Goal: Information Seeking & Learning: Learn about a topic

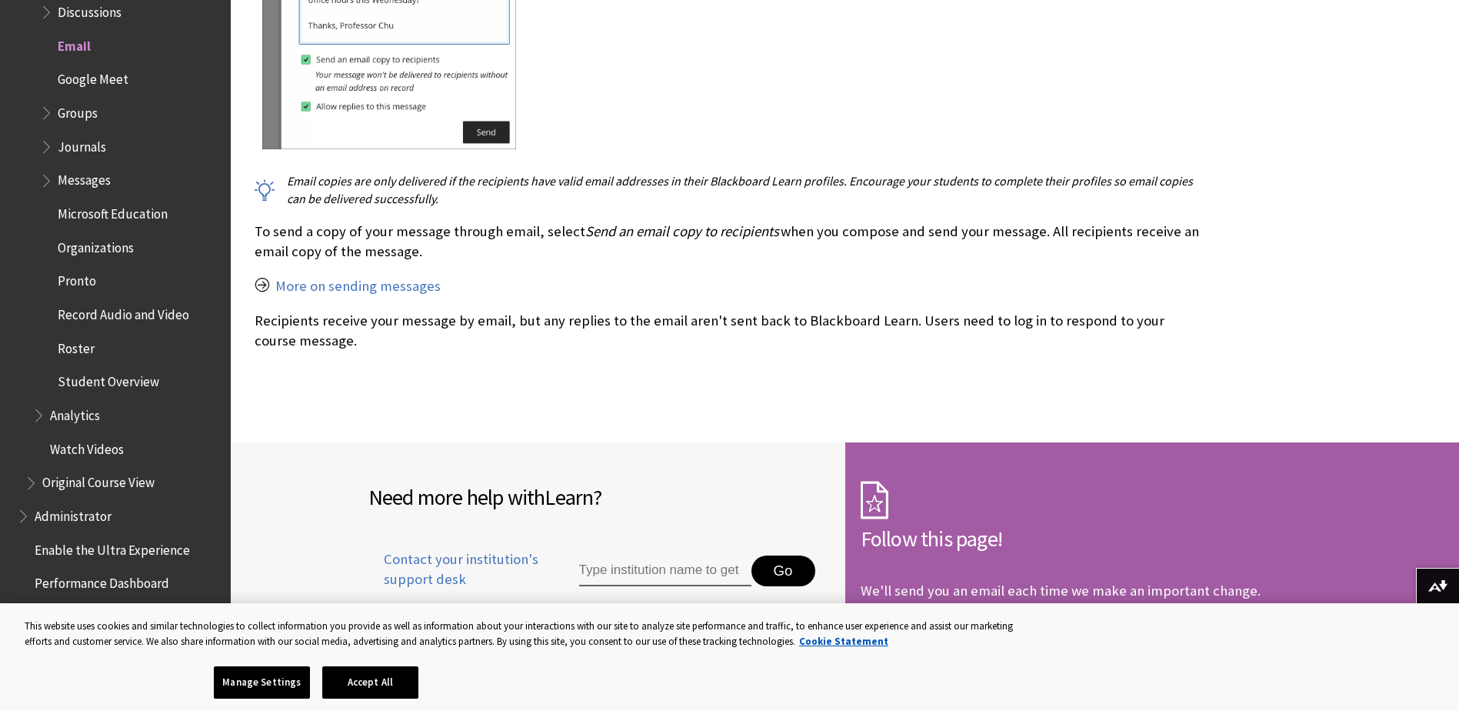
scroll to position [1000, 0]
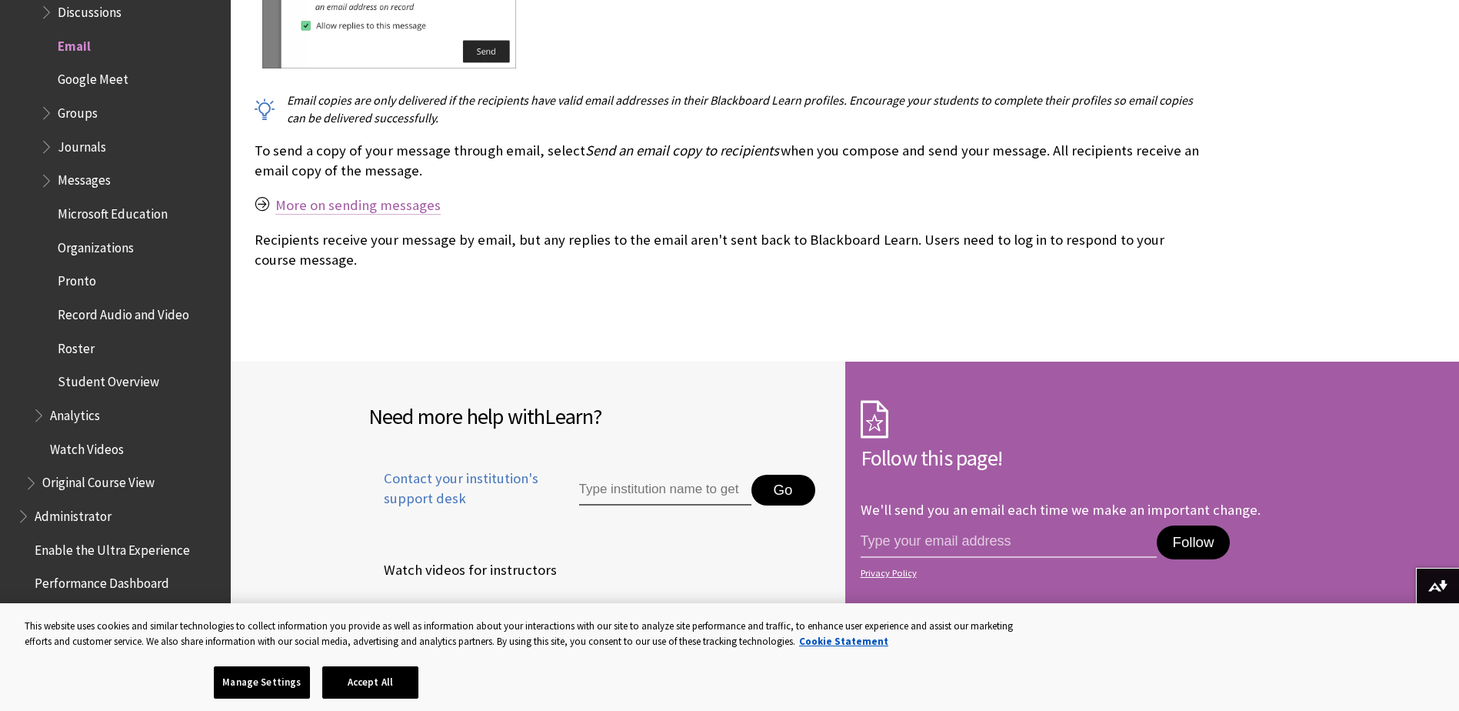
click at [302, 212] on link "More on sending messages" at bounding box center [357, 205] width 165 height 18
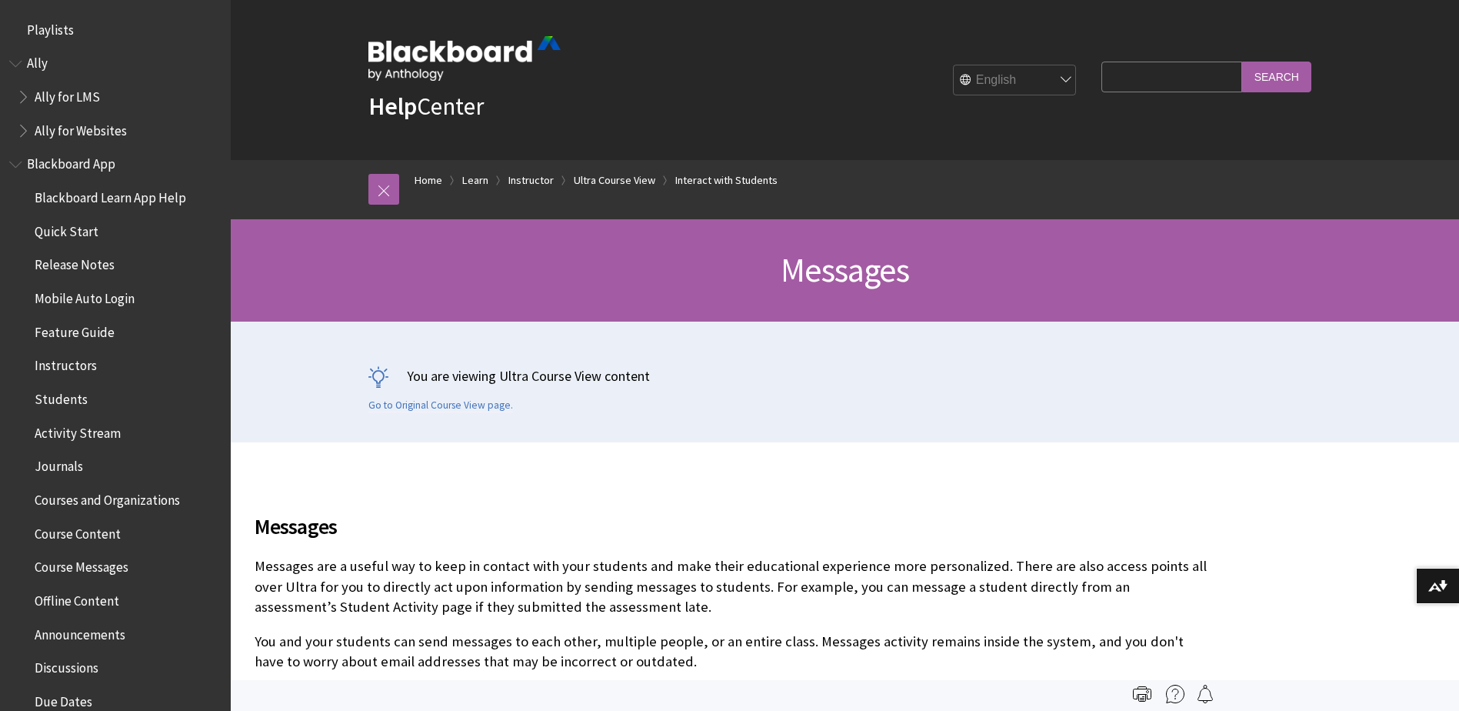
scroll to position [2678, 0]
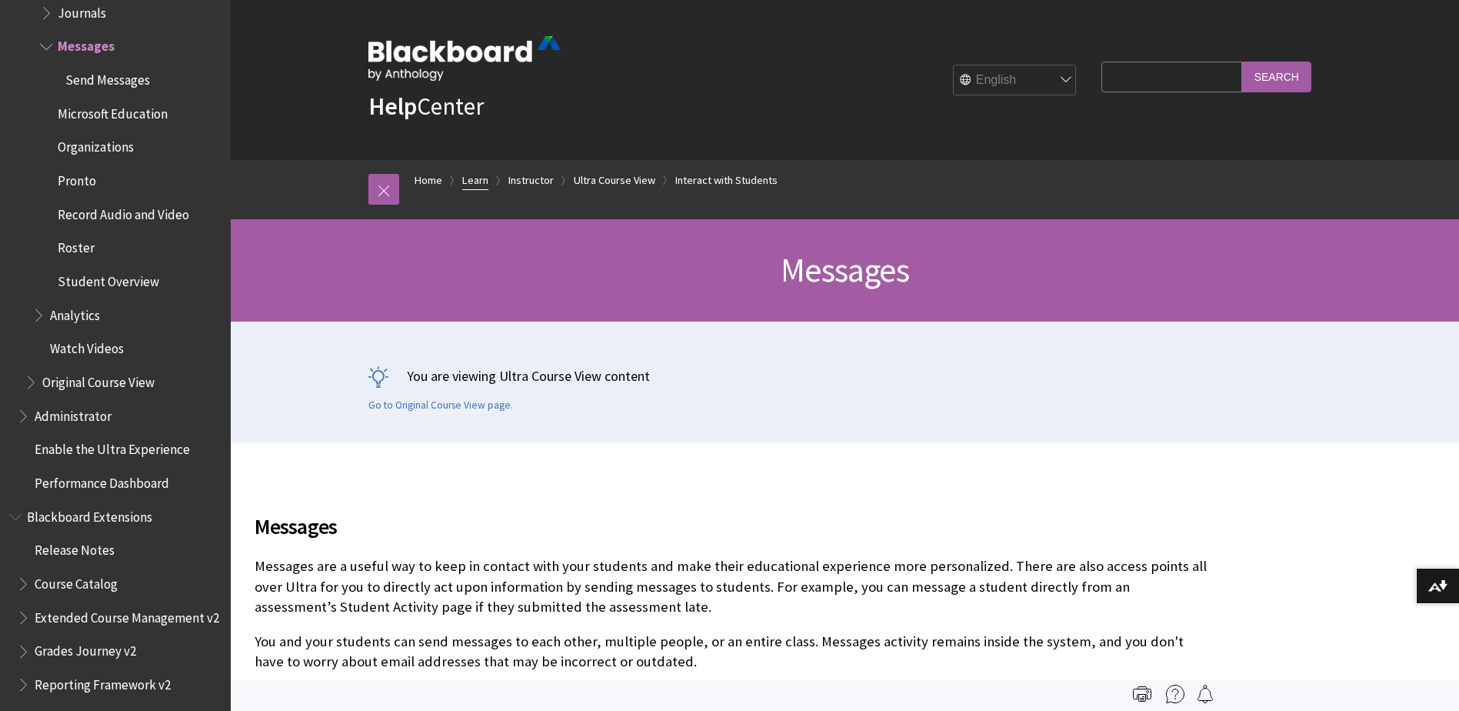
click at [465, 183] on link "Learn" at bounding box center [475, 180] width 26 height 19
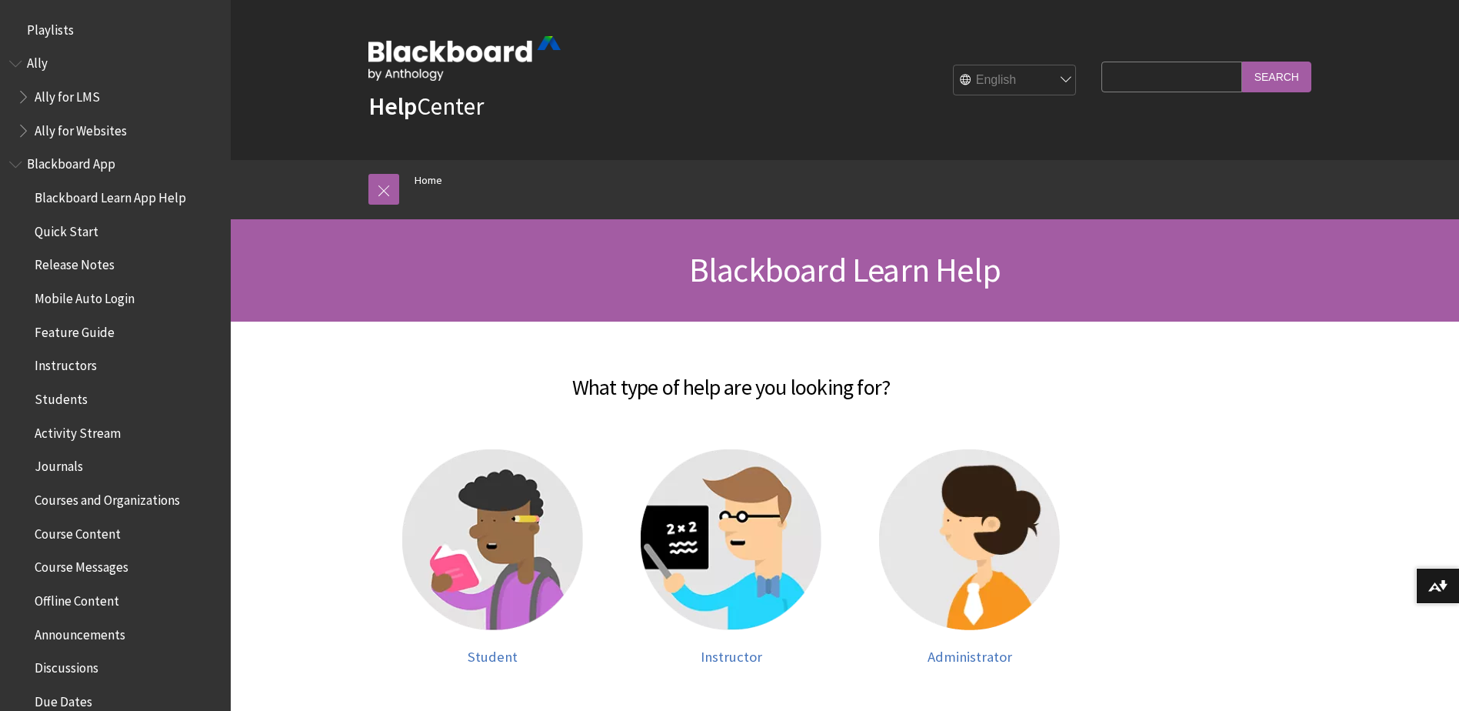
scroll to position [1304, 0]
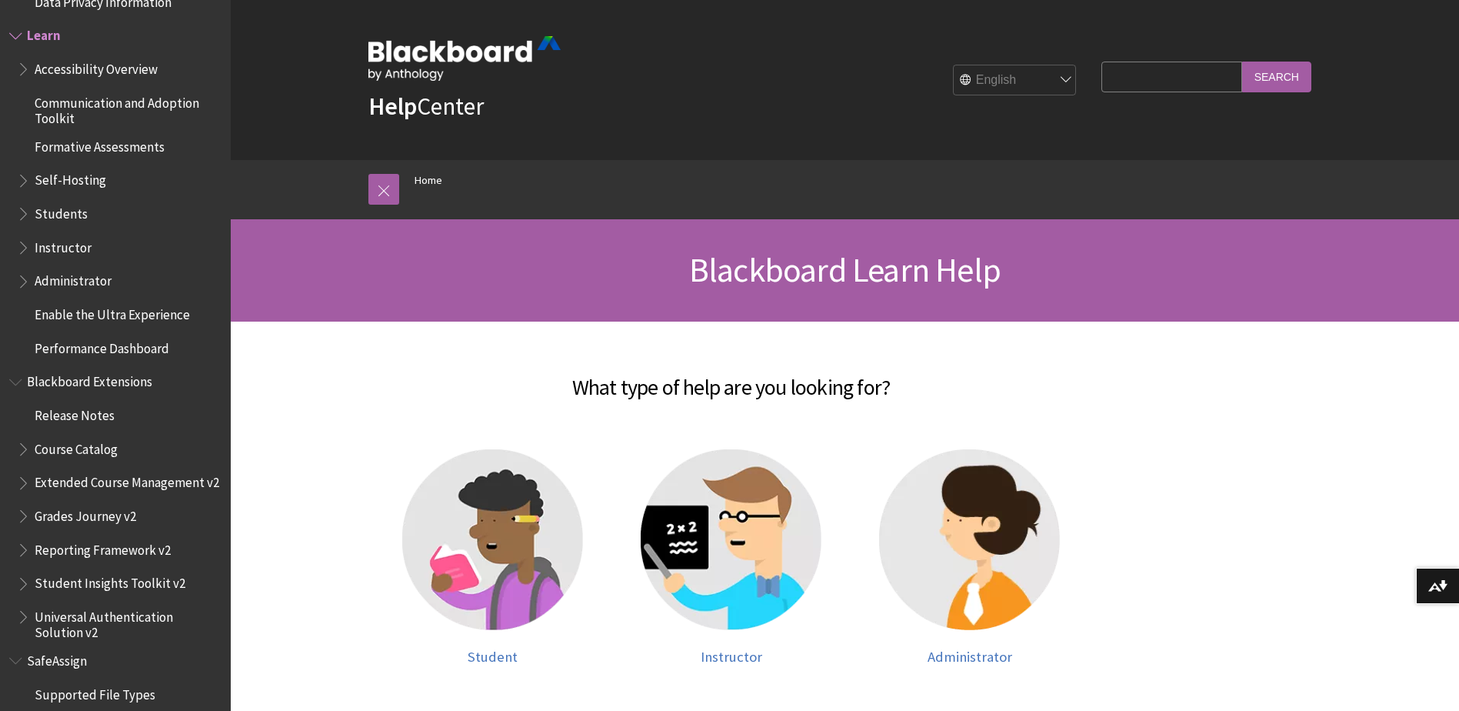
click at [44, 218] on span "Students" at bounding box center [61, 211] width 53 height 21
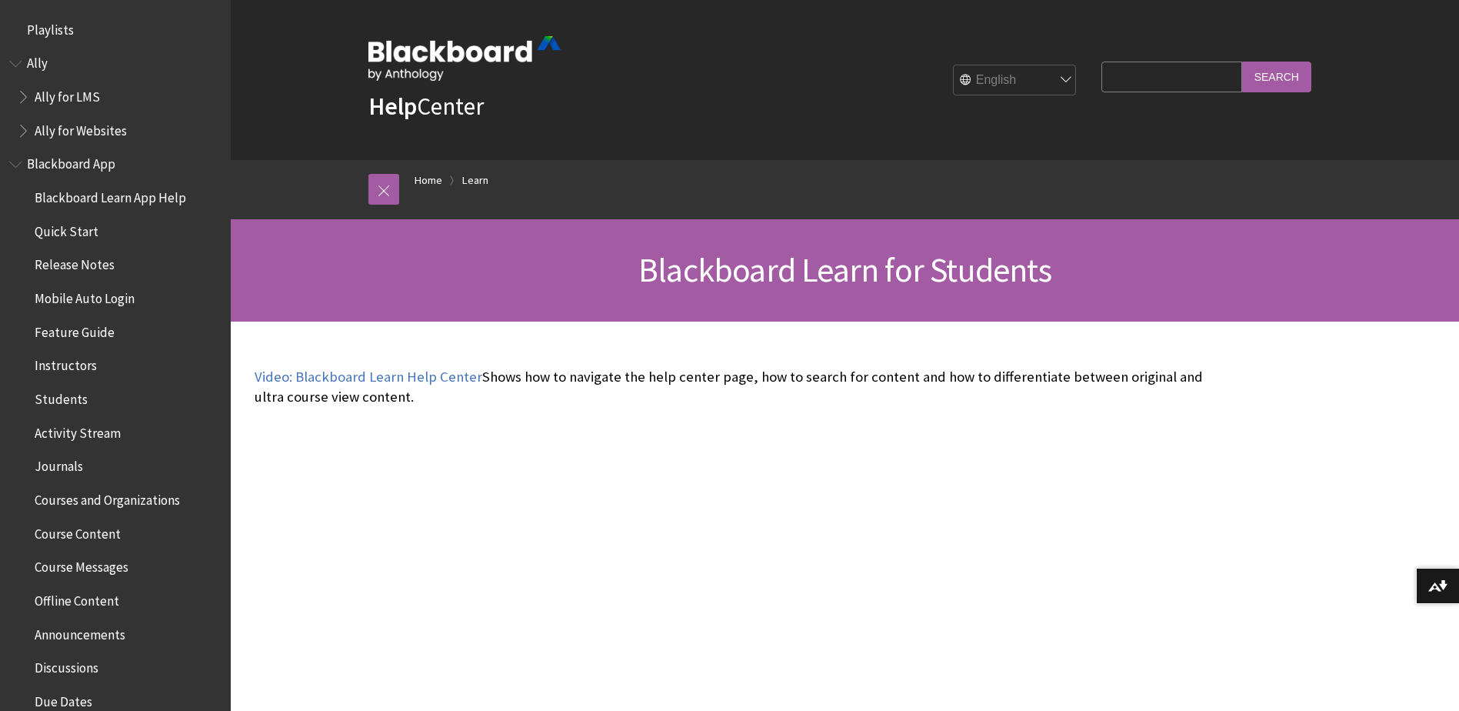
scroll to position [1482, 0]
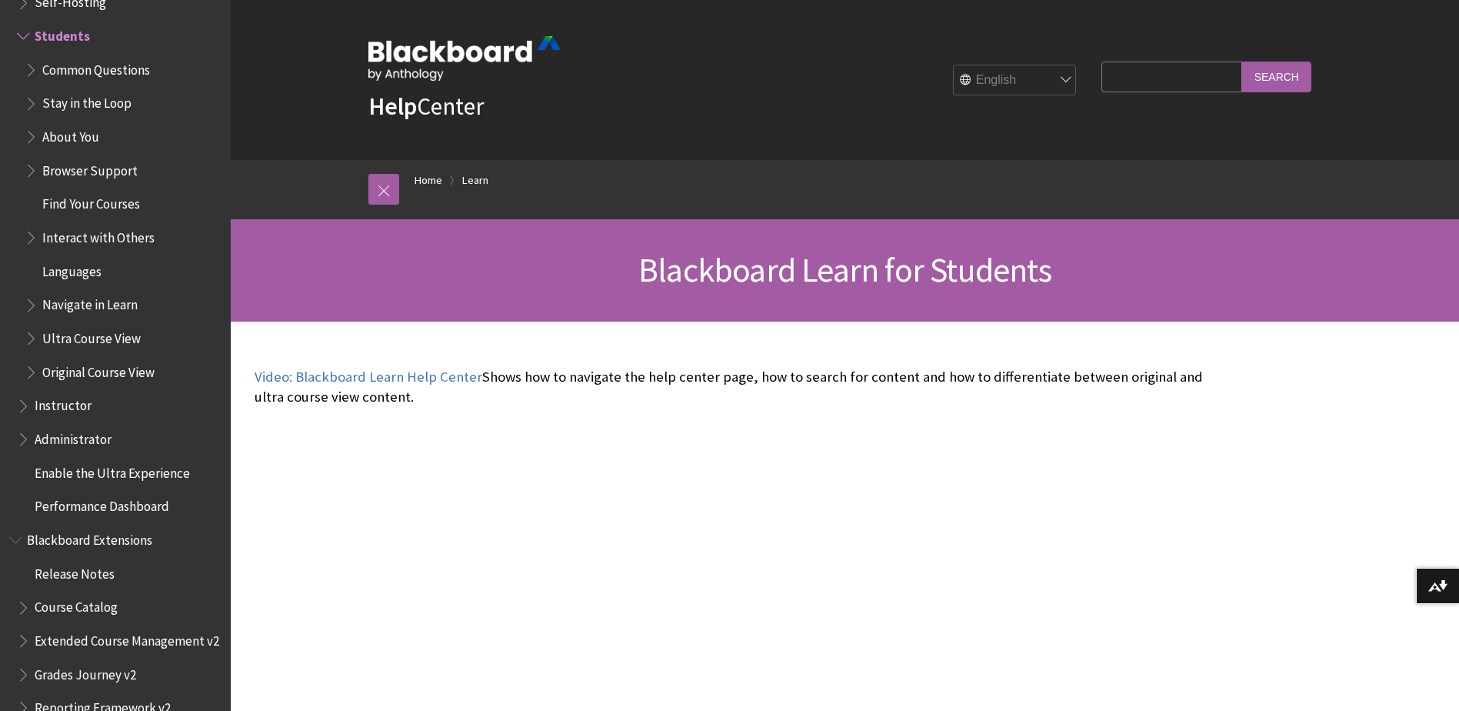
click at [56, 241] on span "Interact with Others" at bounding box center [98, 235] width 112 height 21
click at [28, 240] on span "Book outline for Blackboard Learn Help" at bounding box center [33, 234] width 16 height 19
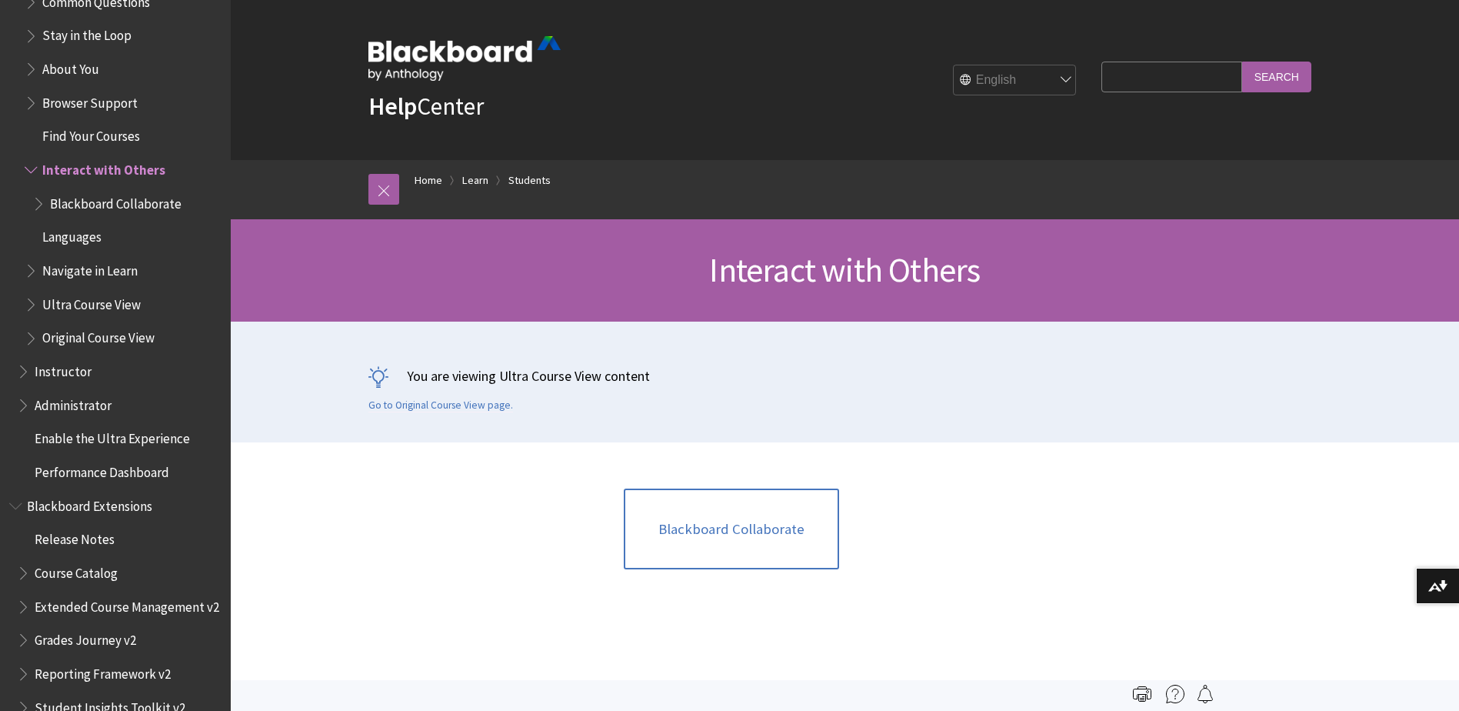
scroll to position [1529, 0]
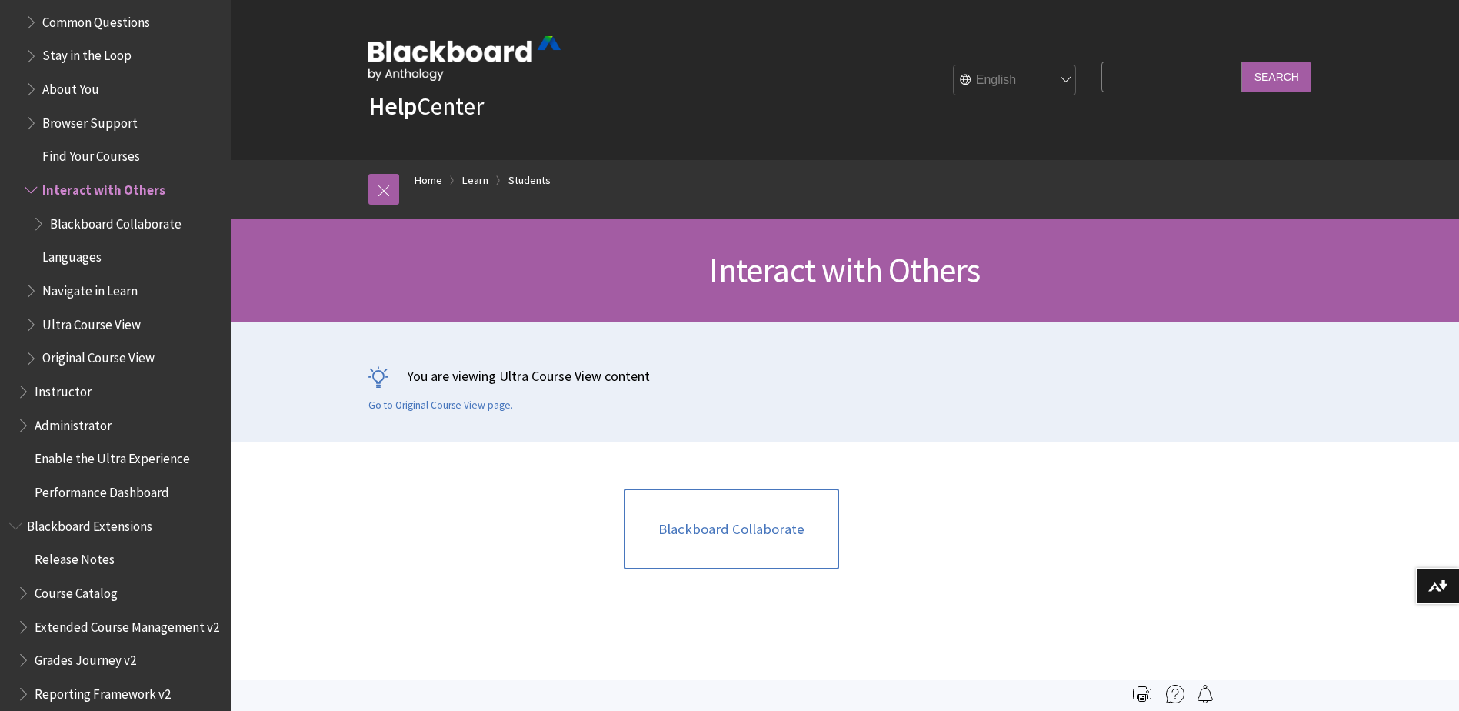
click at [29, 319] on span "Book outline for Blackboard Learn Help" at bounding box center [33, 321] width 16 height 19
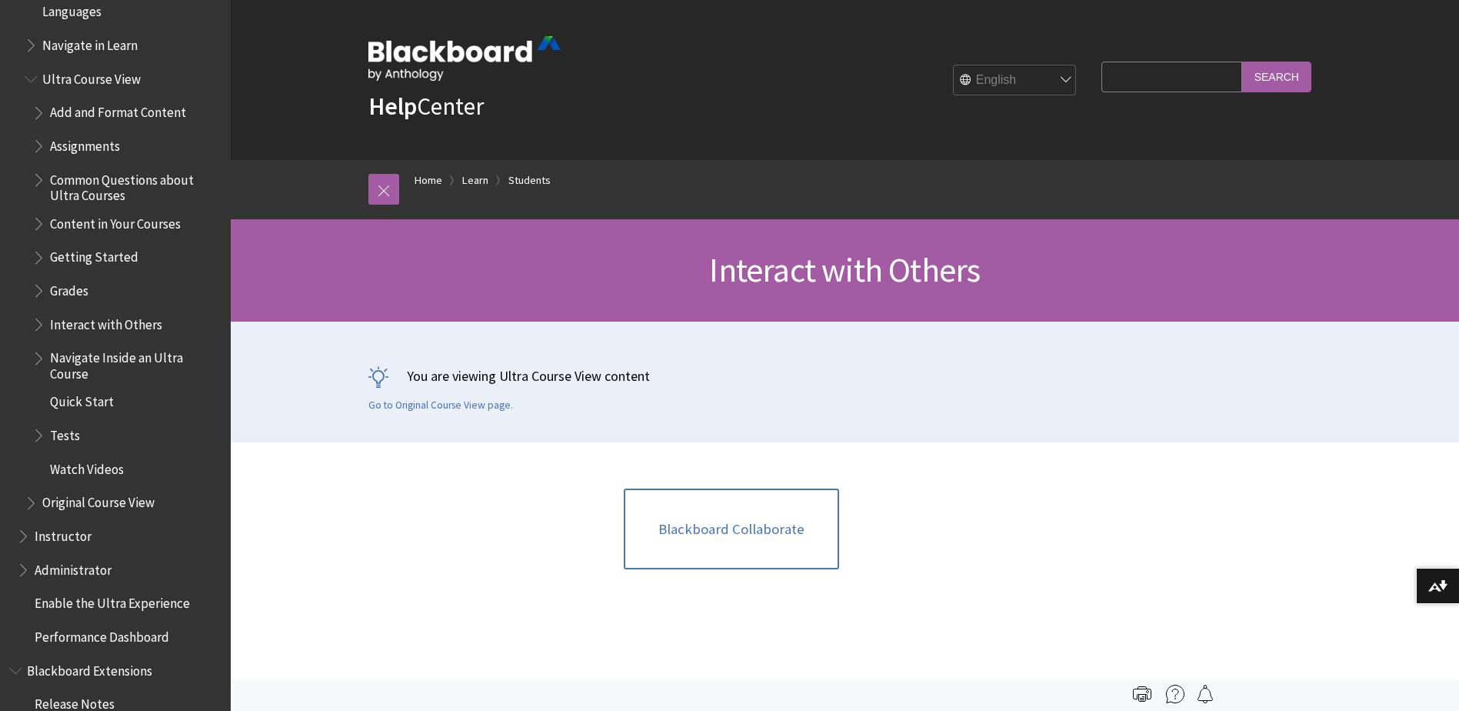
scroll to position [1914, 0]
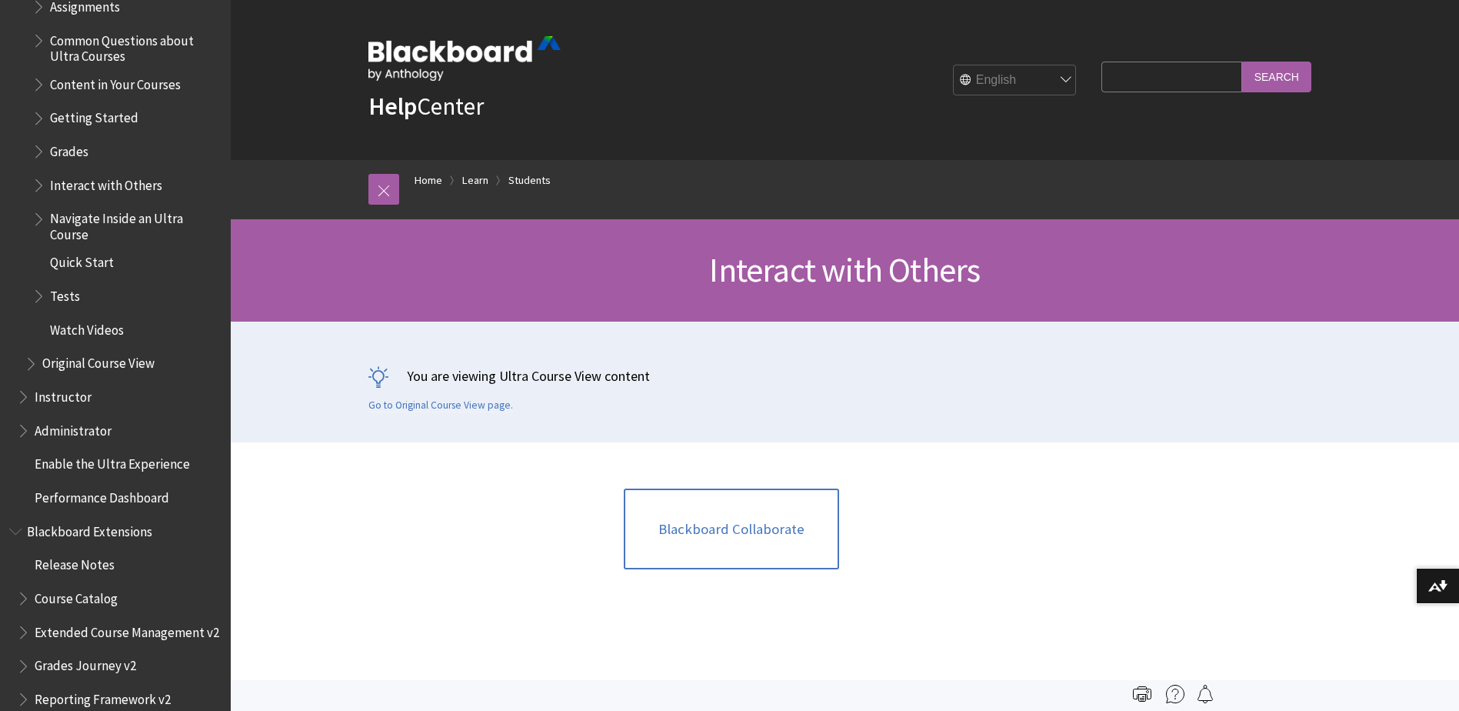
click at [44, 187] on span "Book outline for Blackboard Learn Help" at bounding box center [40, 181] width 16 height 19
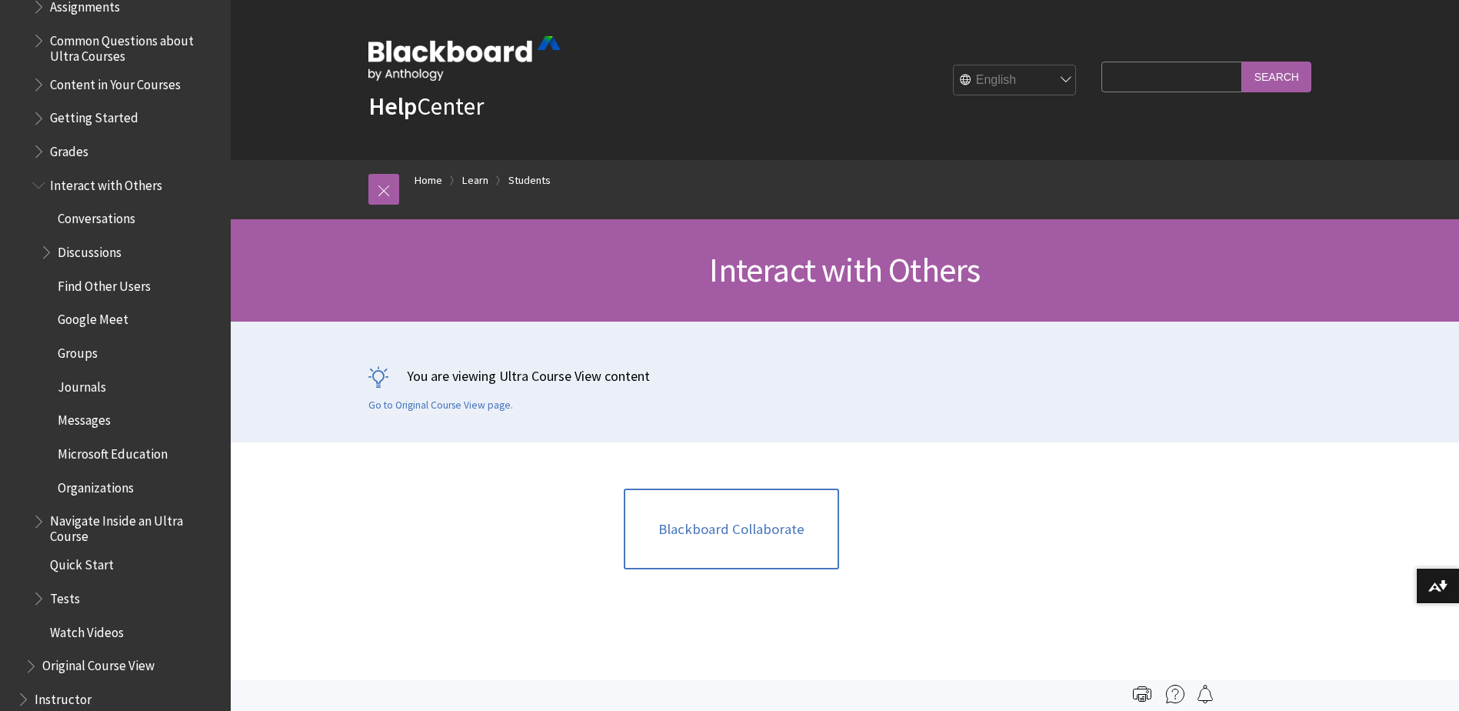
click at [92, 419] on span "Messages" at bounding box center [84, 418] width 53 height 21
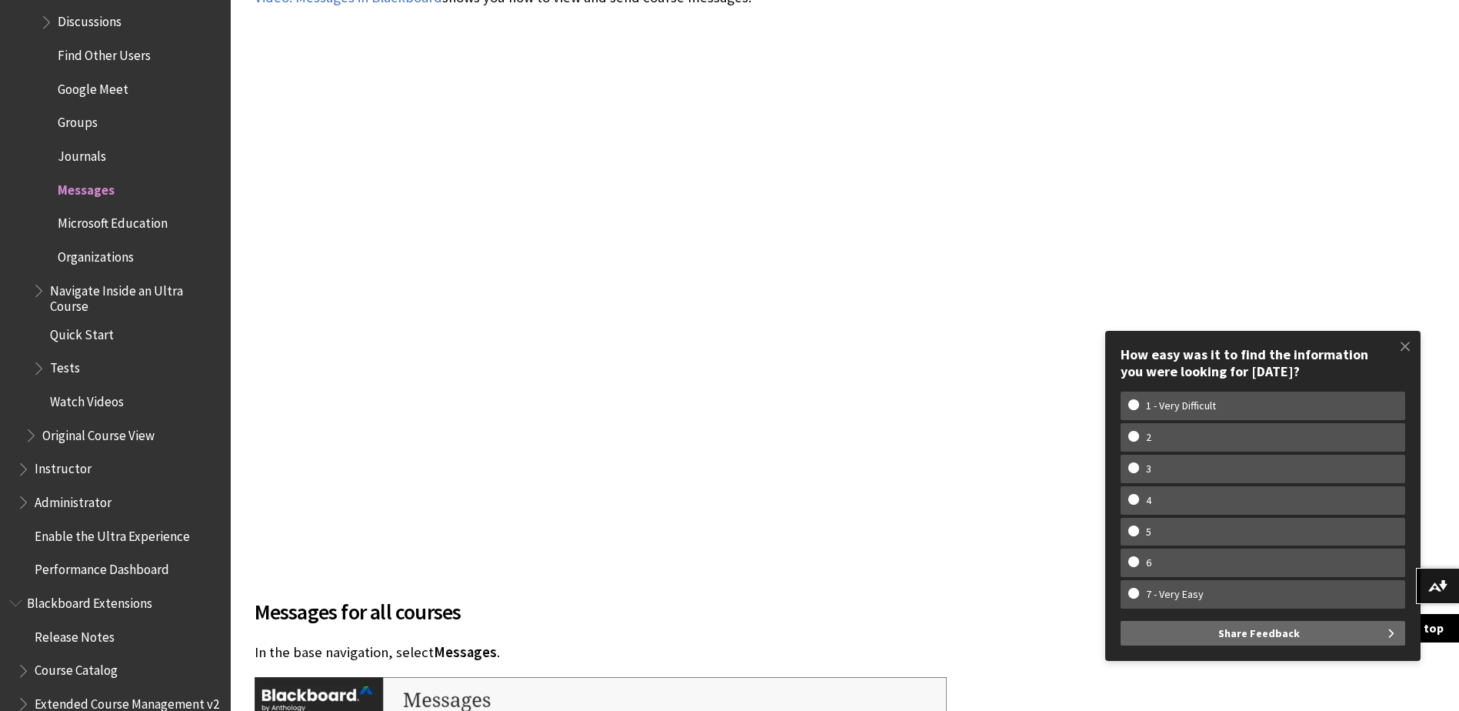
scroll to position [1880, 0]
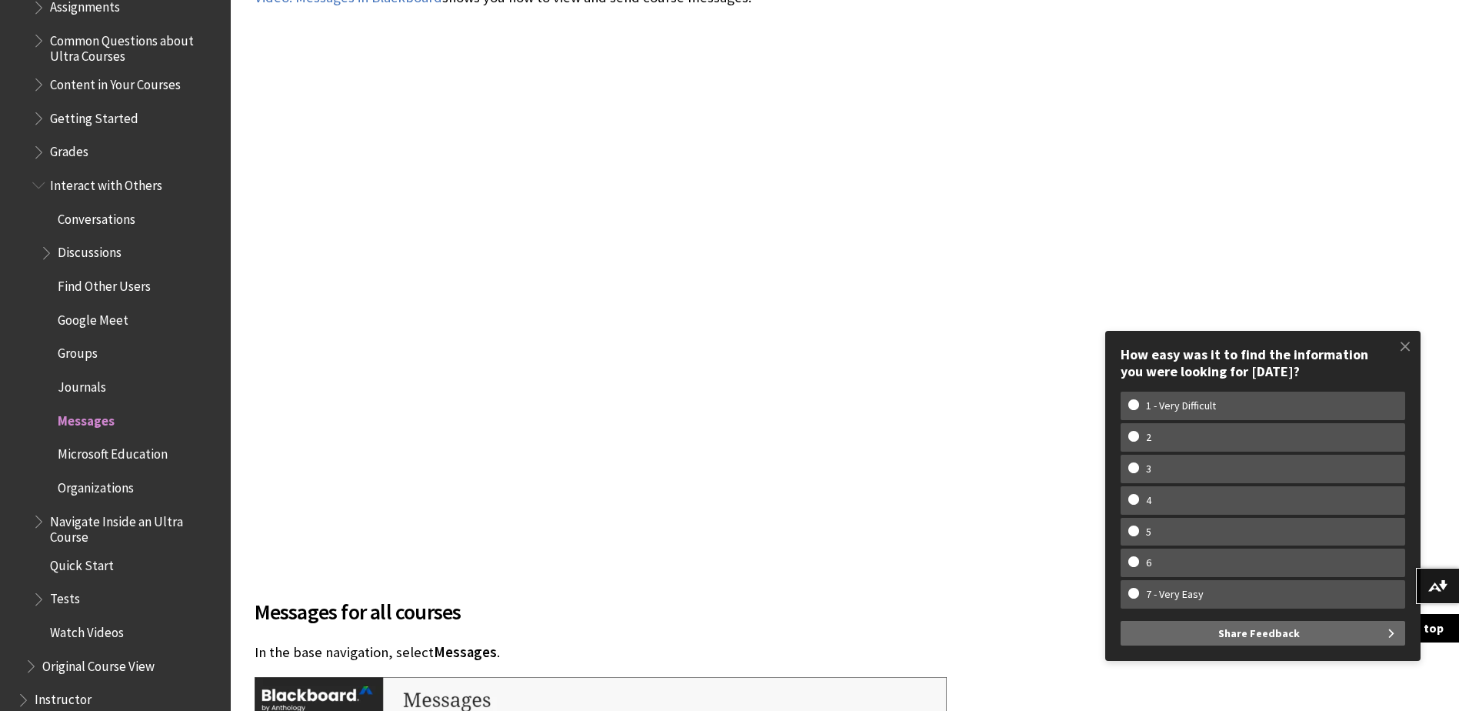
click at [61, 219] on span "Conversations" at bounding box center [97, 216] width 78 height 21
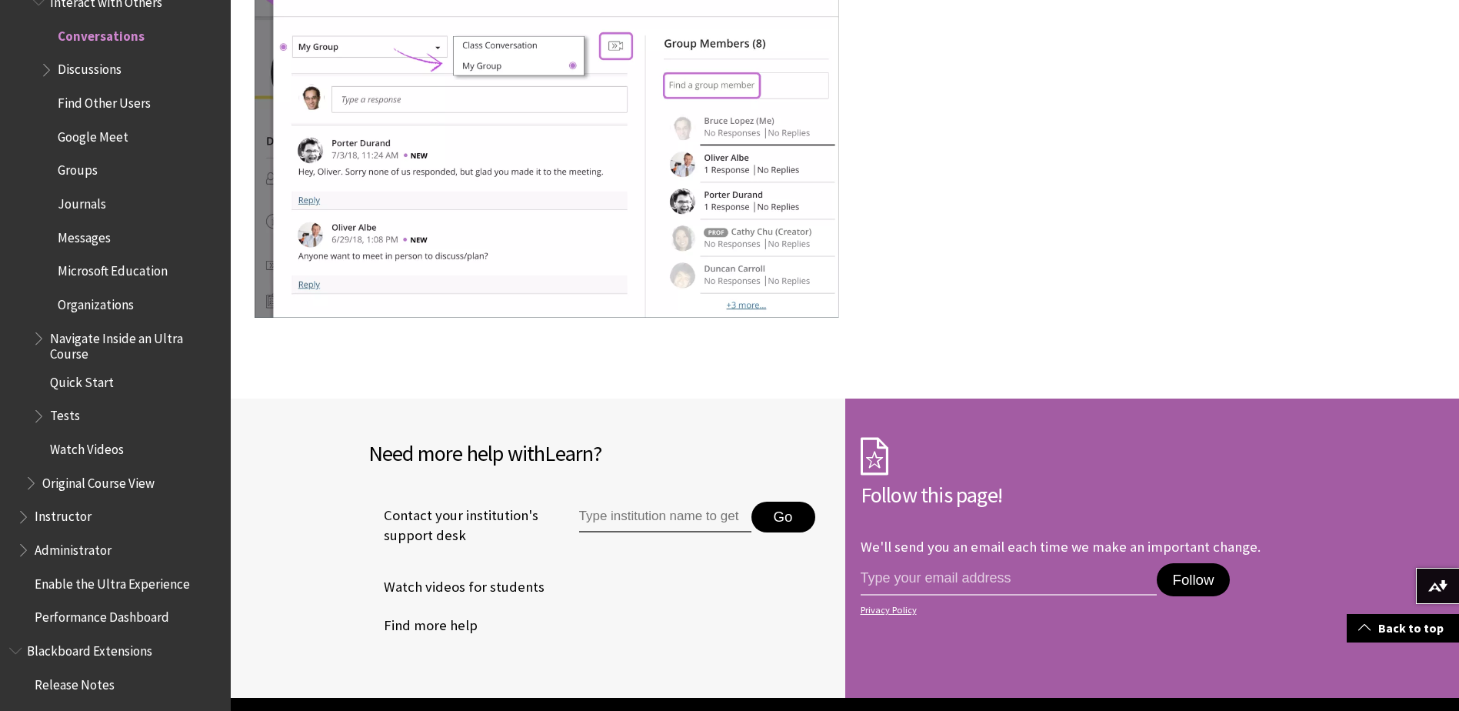
scroll to position [2770, 0]
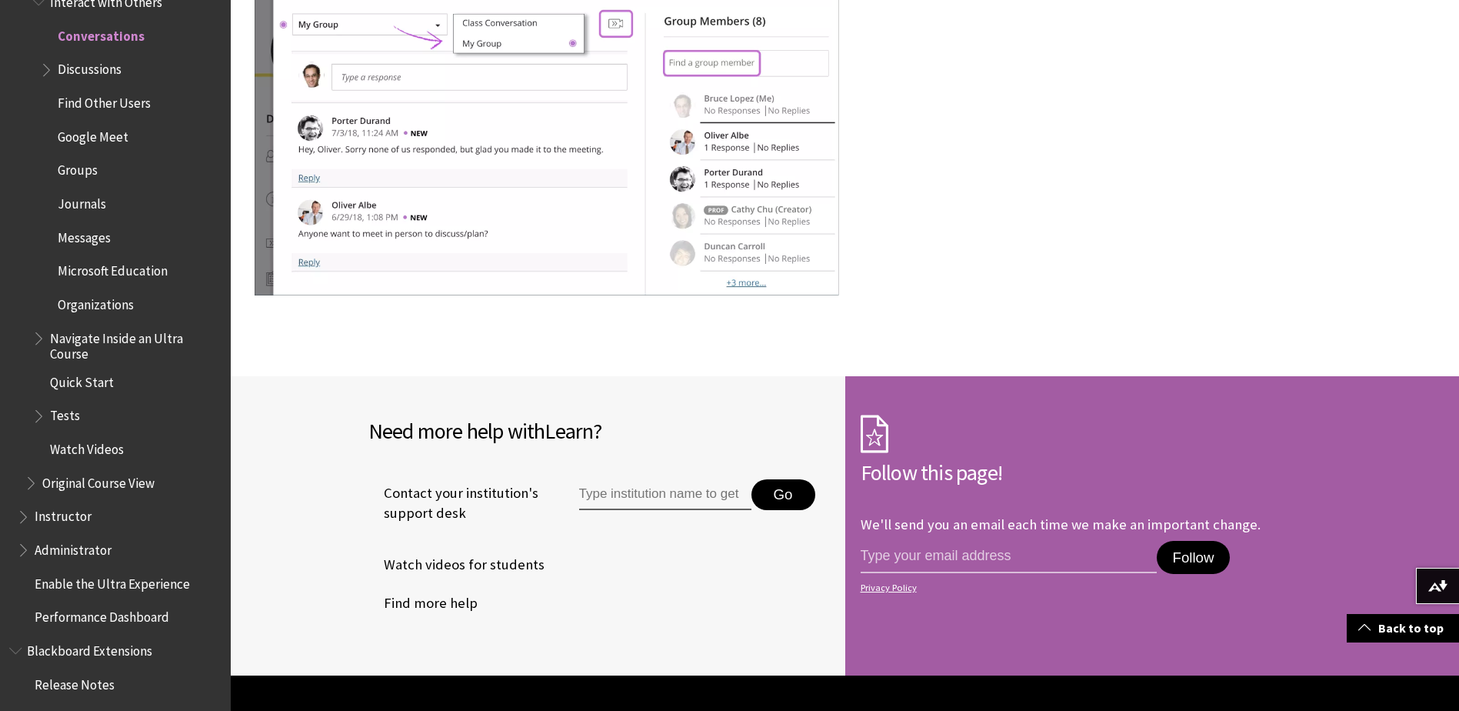
click at [88, 168] on span "Groups" at bounding box center [78, 168] width 40 height 21
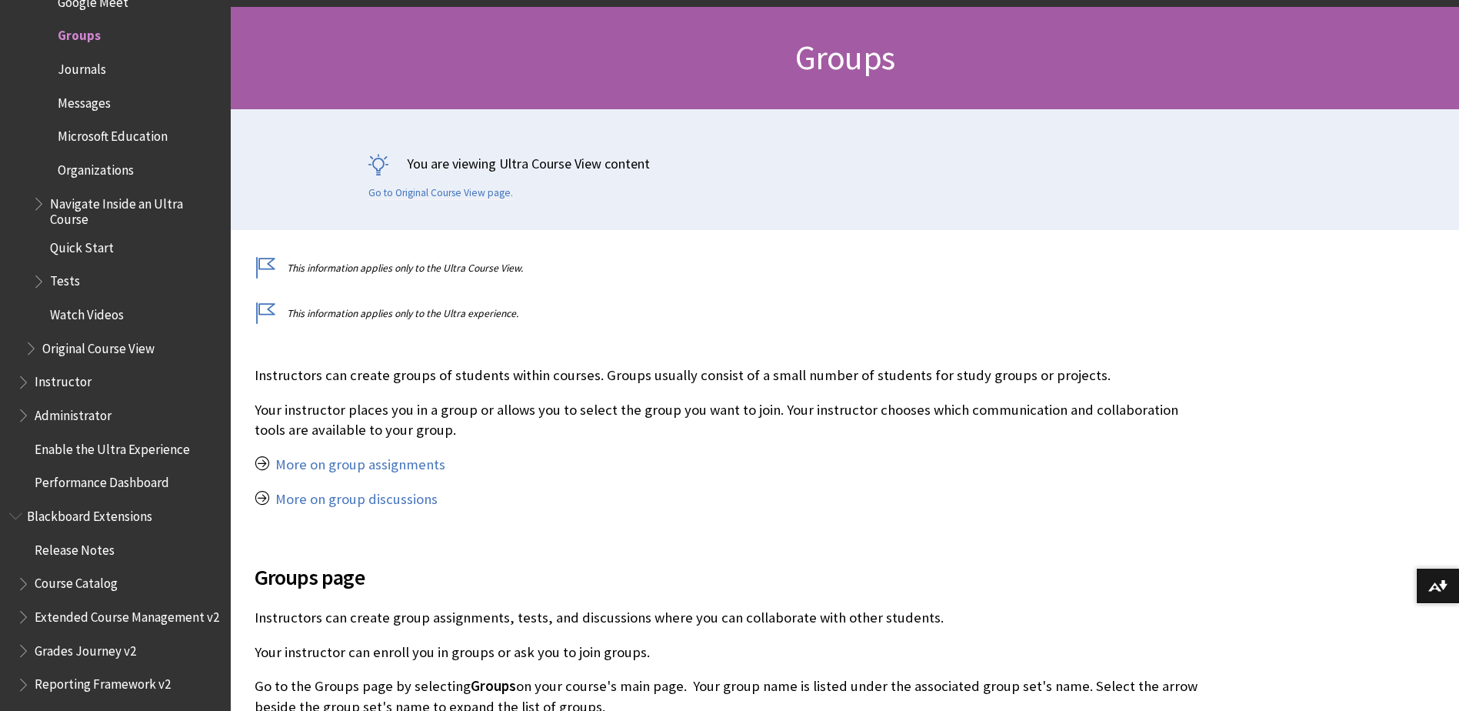
scroll to position [231, 0]
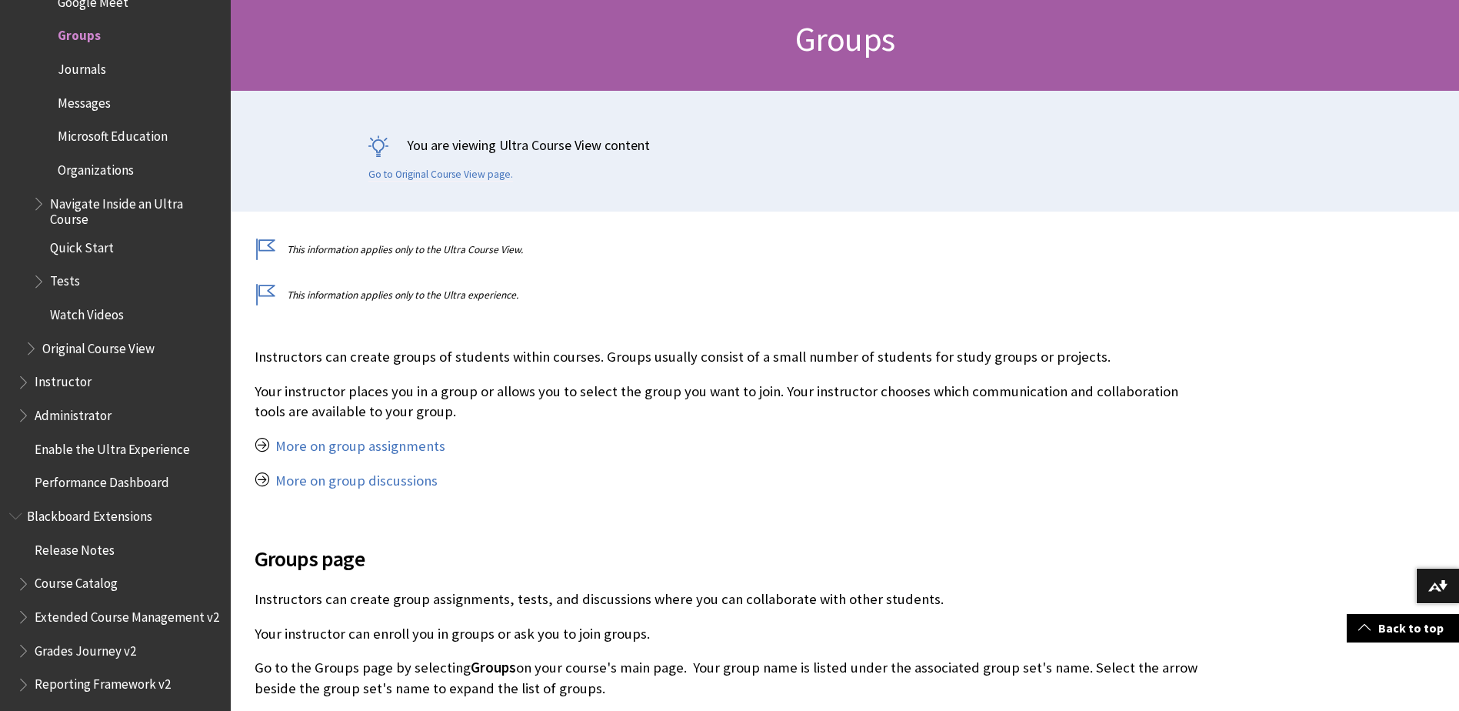
click at [44, 281] on span "Book outline for Blackboard Learn Help" at bounding box center [40, 277] width 16 height 19
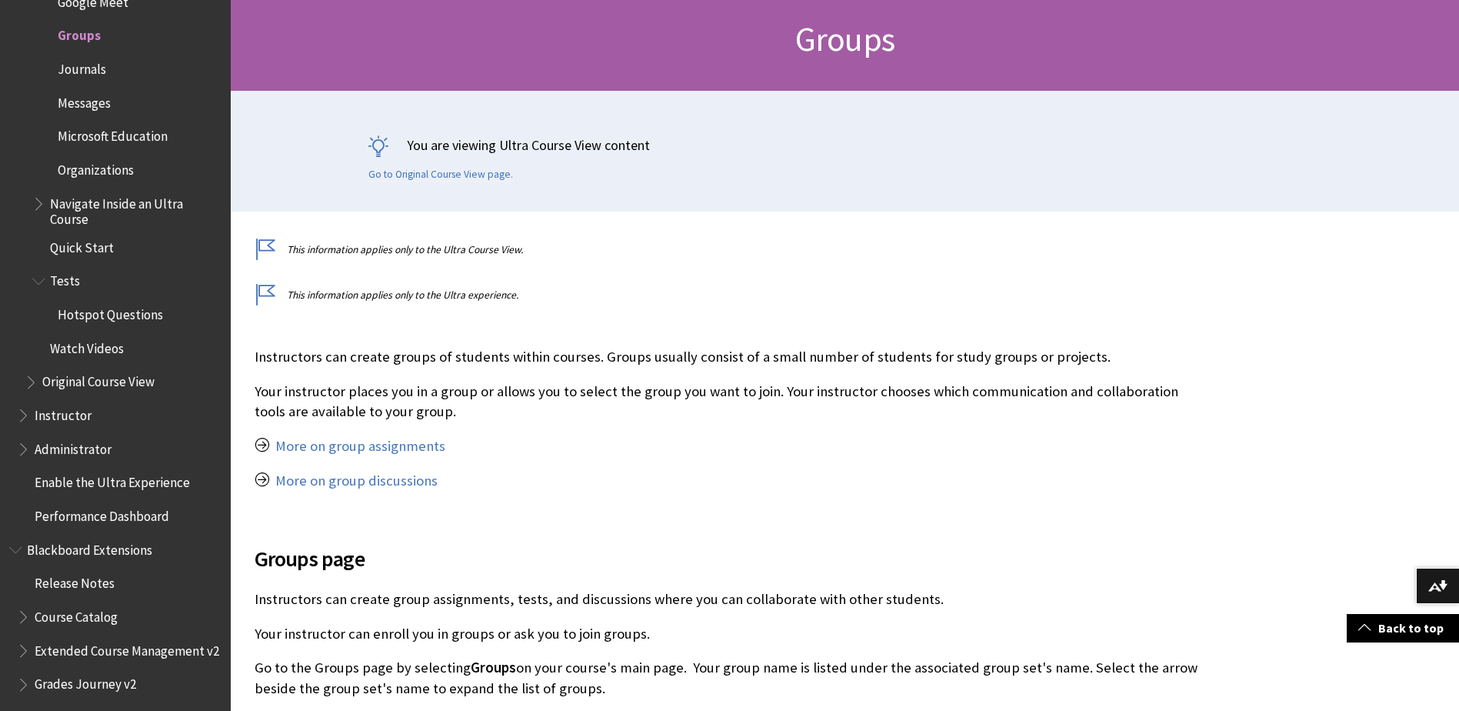
click at [41, 217] on span "Navigate Inside an Ultra Course" at bounding box center [126, 209] width 189 height 36
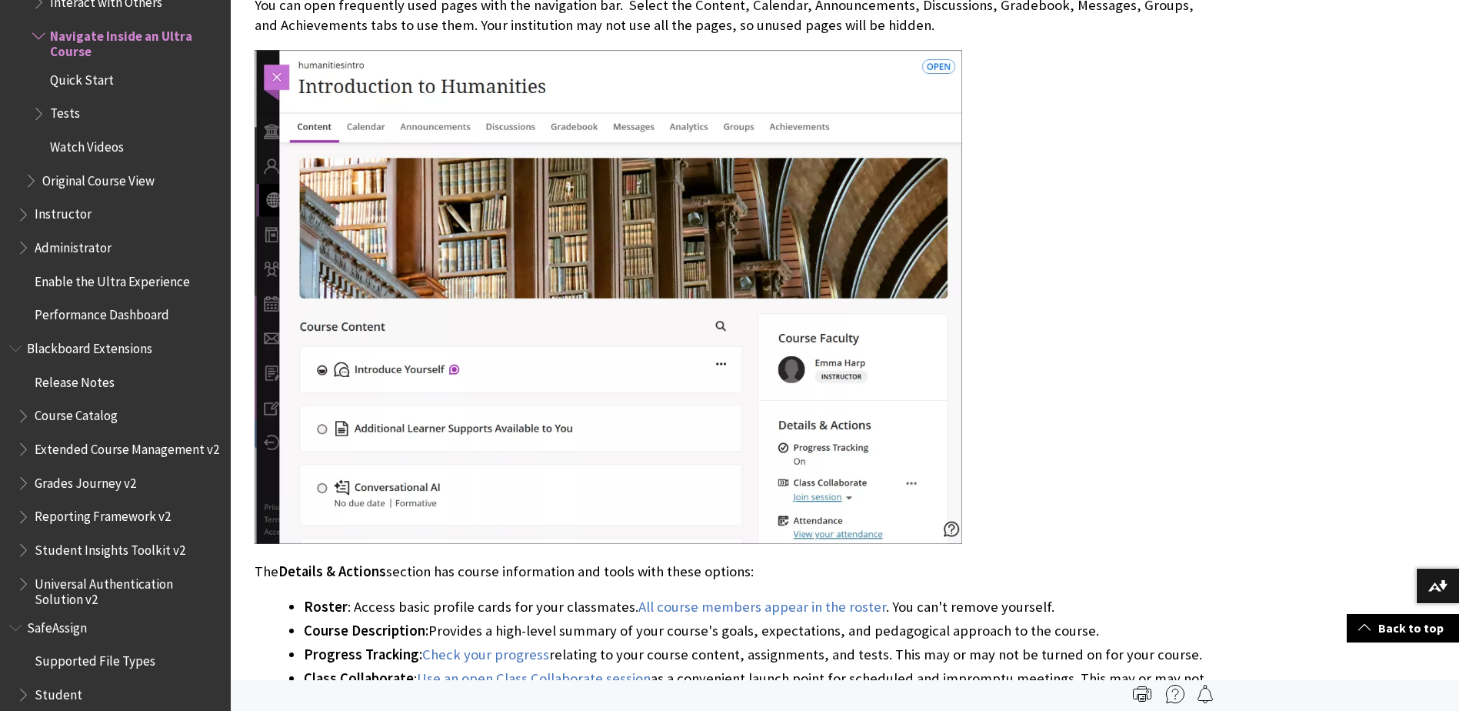
scroll to position [1462, 0]
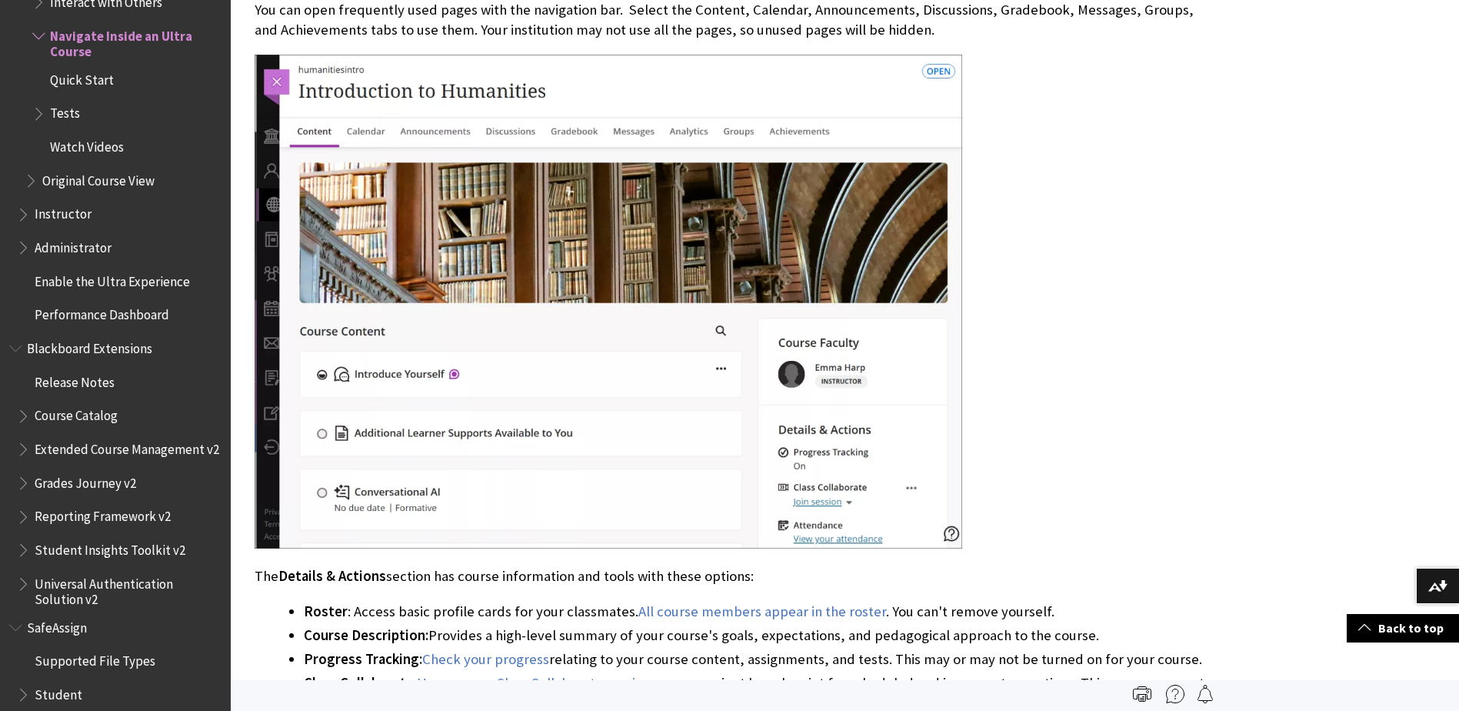
click at [585, 327] on img at bounding box center [609, 302] width 708 height 495
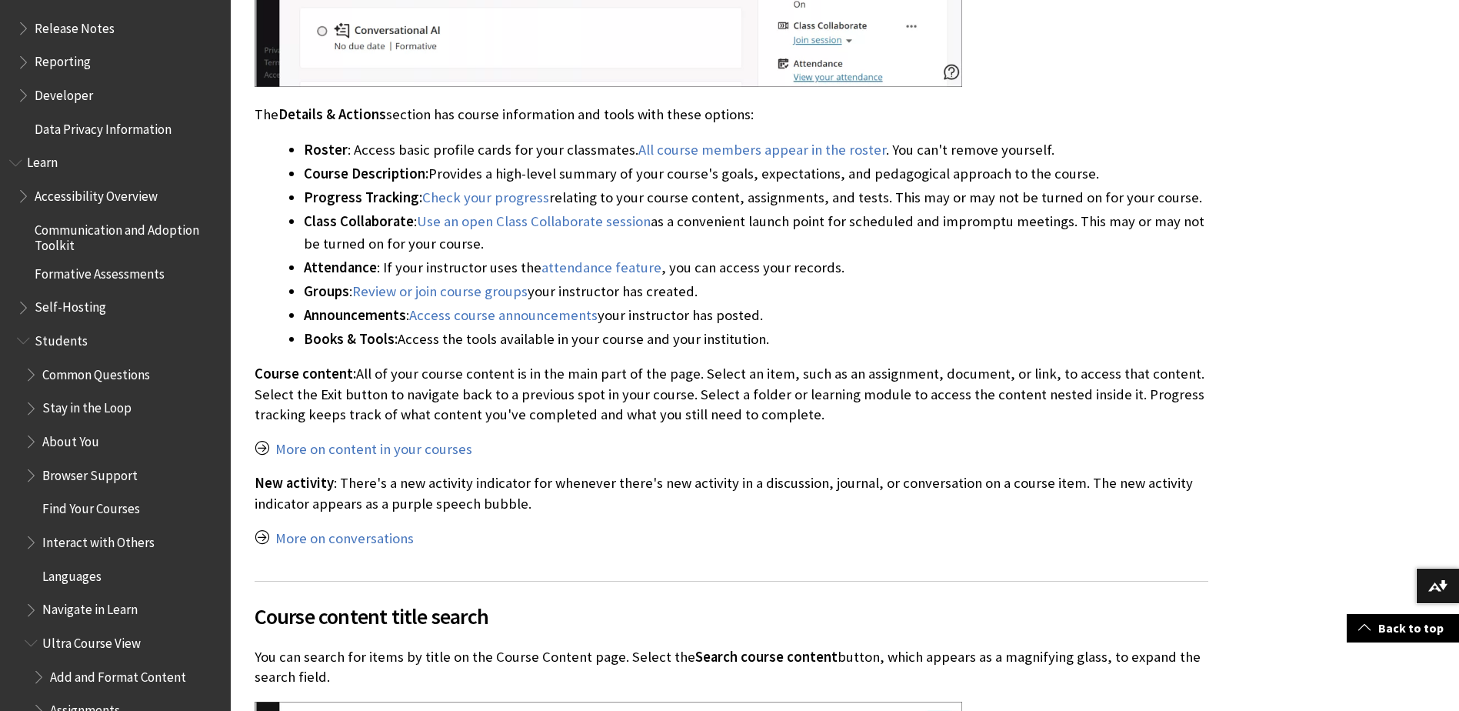
scroll to position [1140, 0]
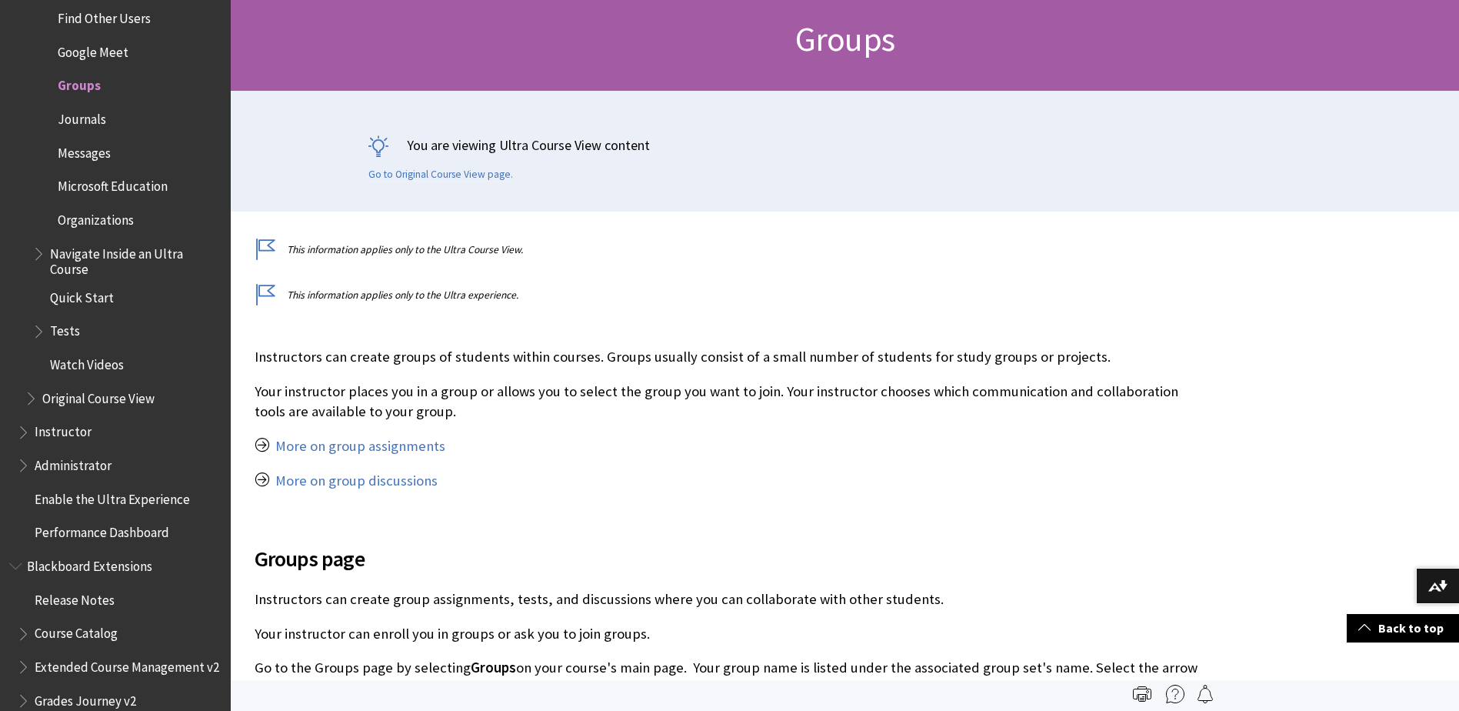
scroll to position [2121, 0]
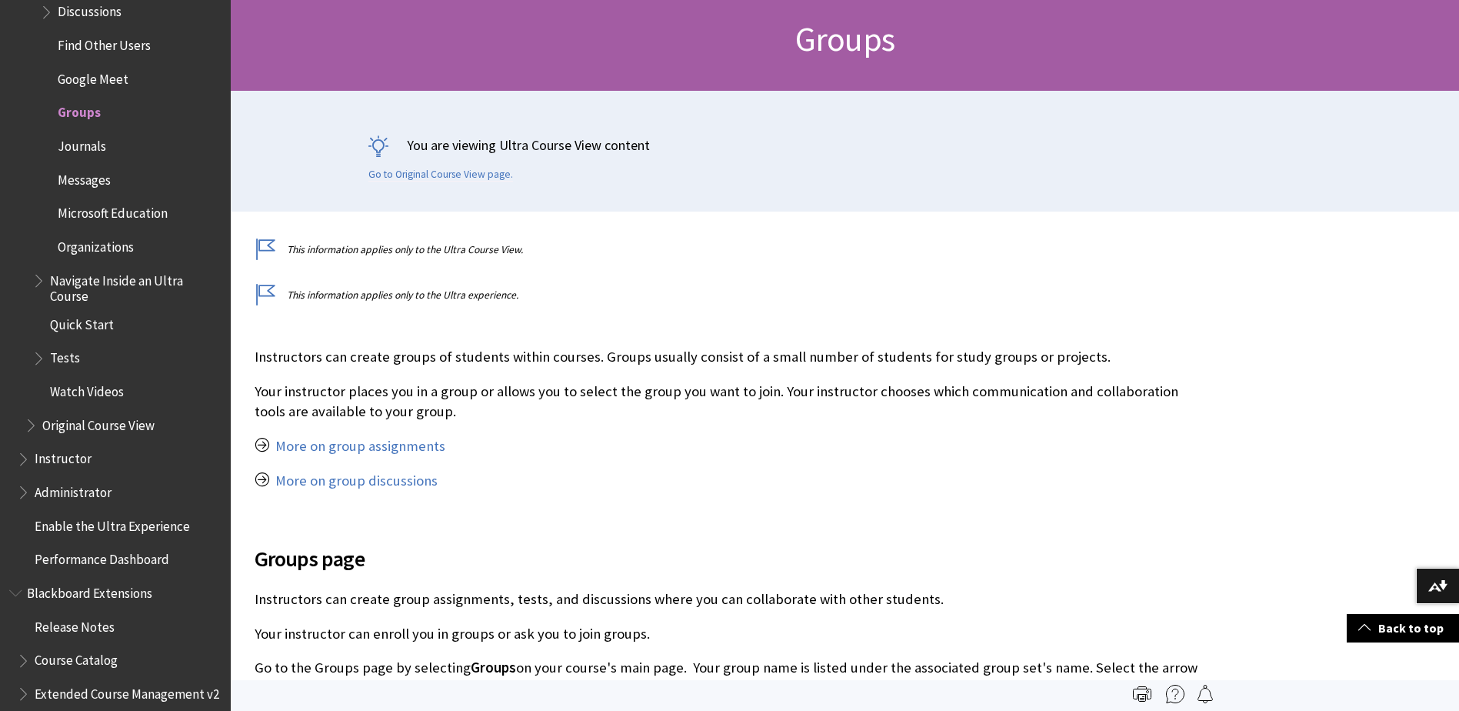
click at [92, 188] on span "Messages" at bounding box center [131, 180] width 182 height 26
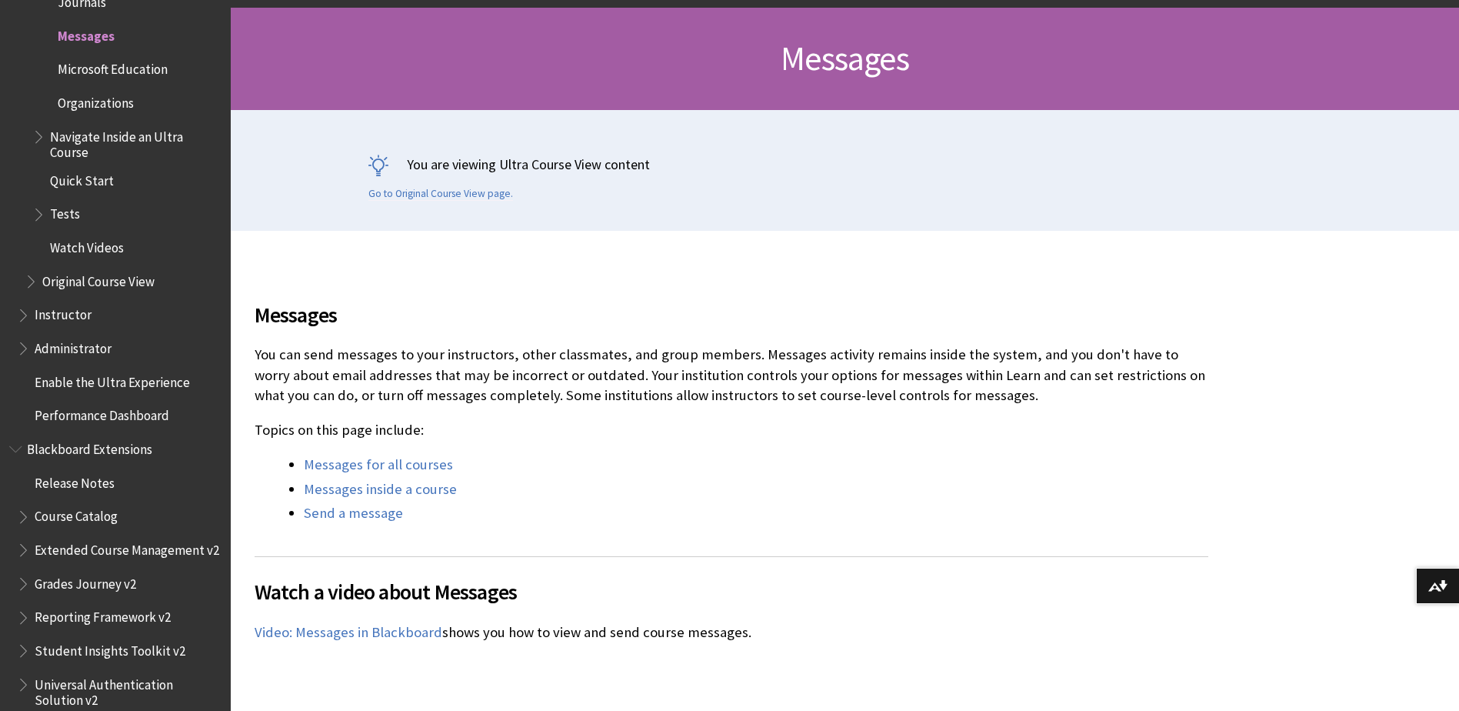
scroll to position [231, 0]
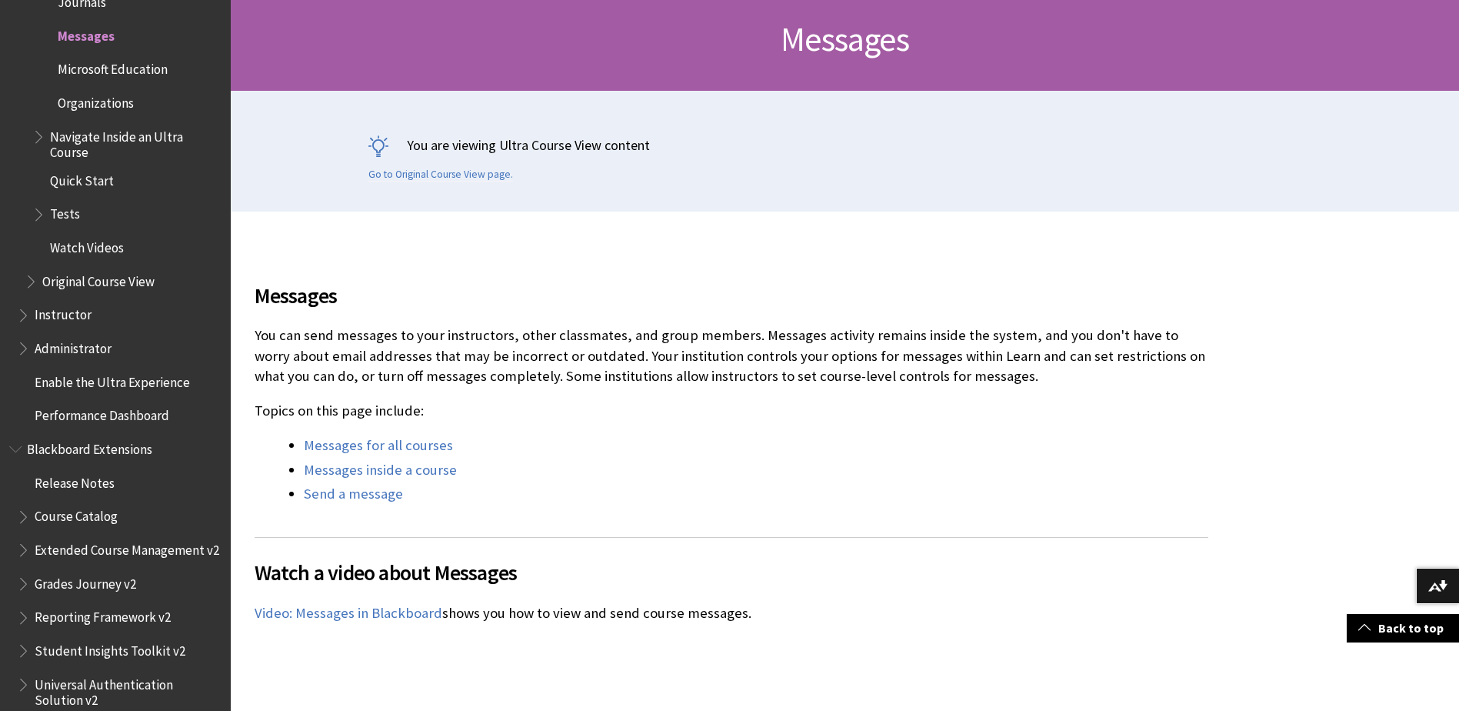
click at [423, 469] on link "Messages inside a course" at bounding box center [380, 470] width 153 height 18
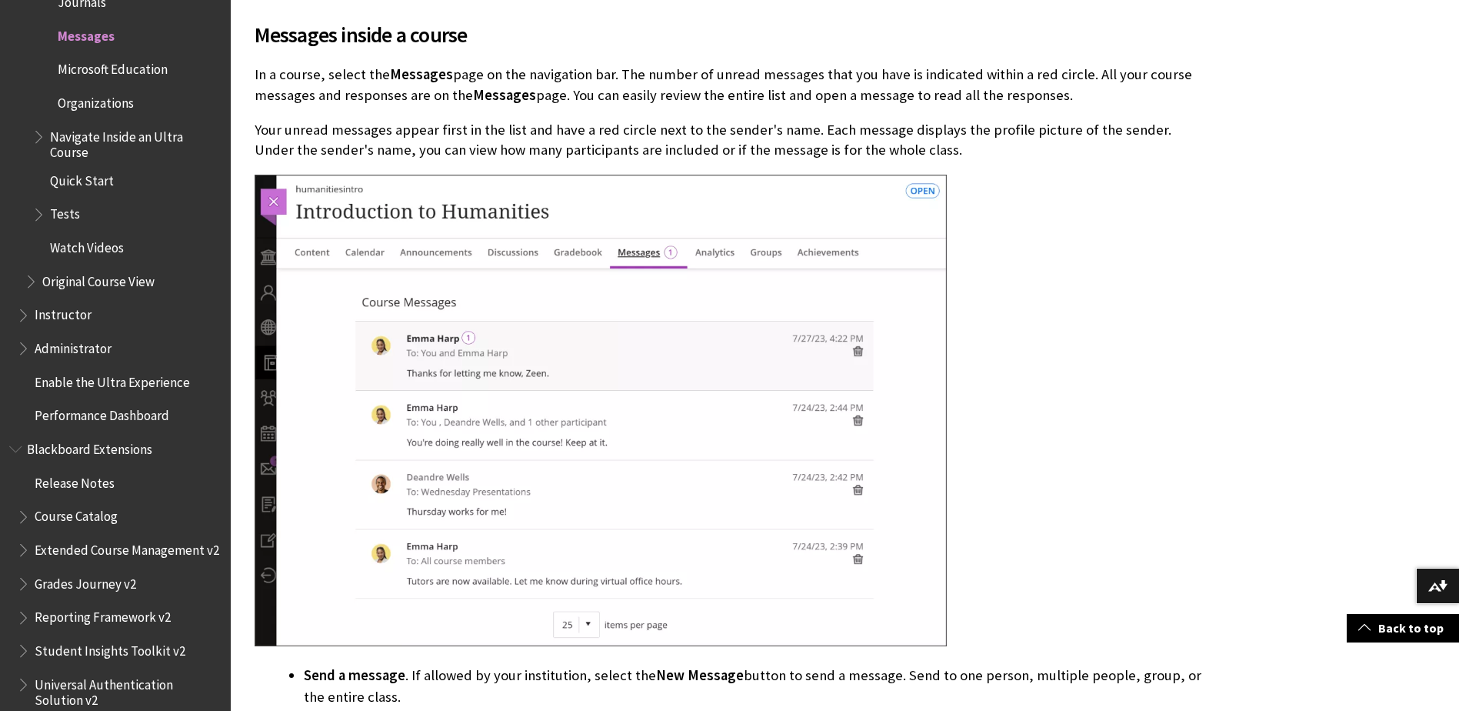
click at [1099, 393] on div at bounding box center [732, 412] width 954 height 475
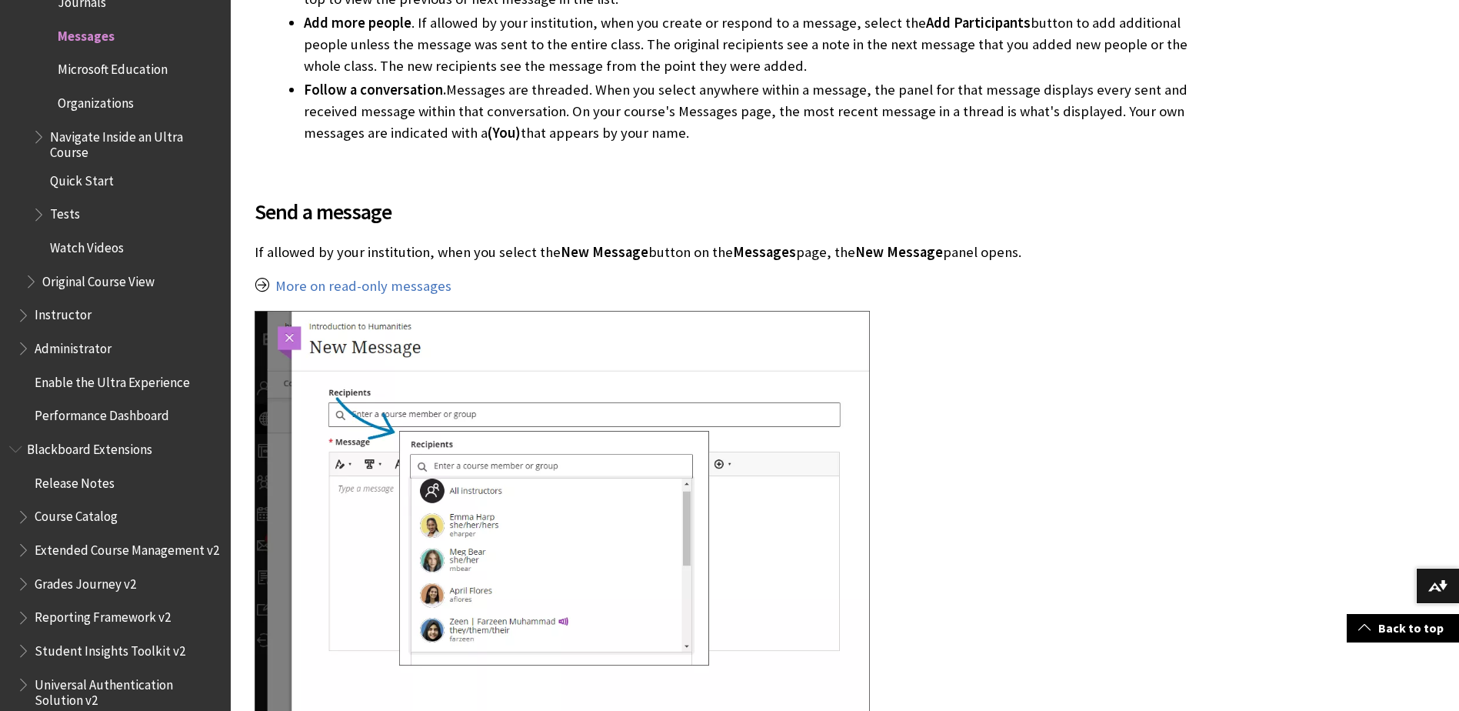
scroll to position [3270, 0]
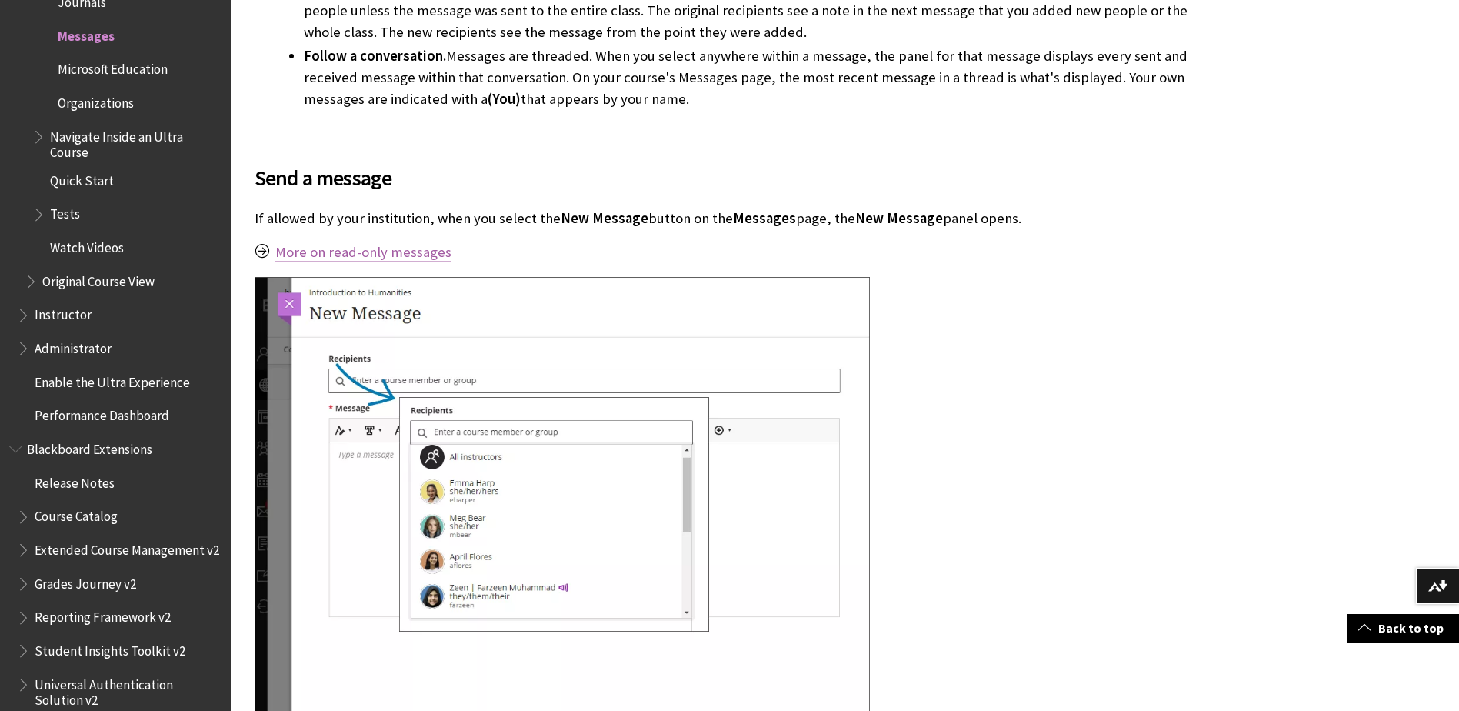
click at [374, 252] on link "More on read-only messages" at bounding box center [363, 252] width 176 height 18
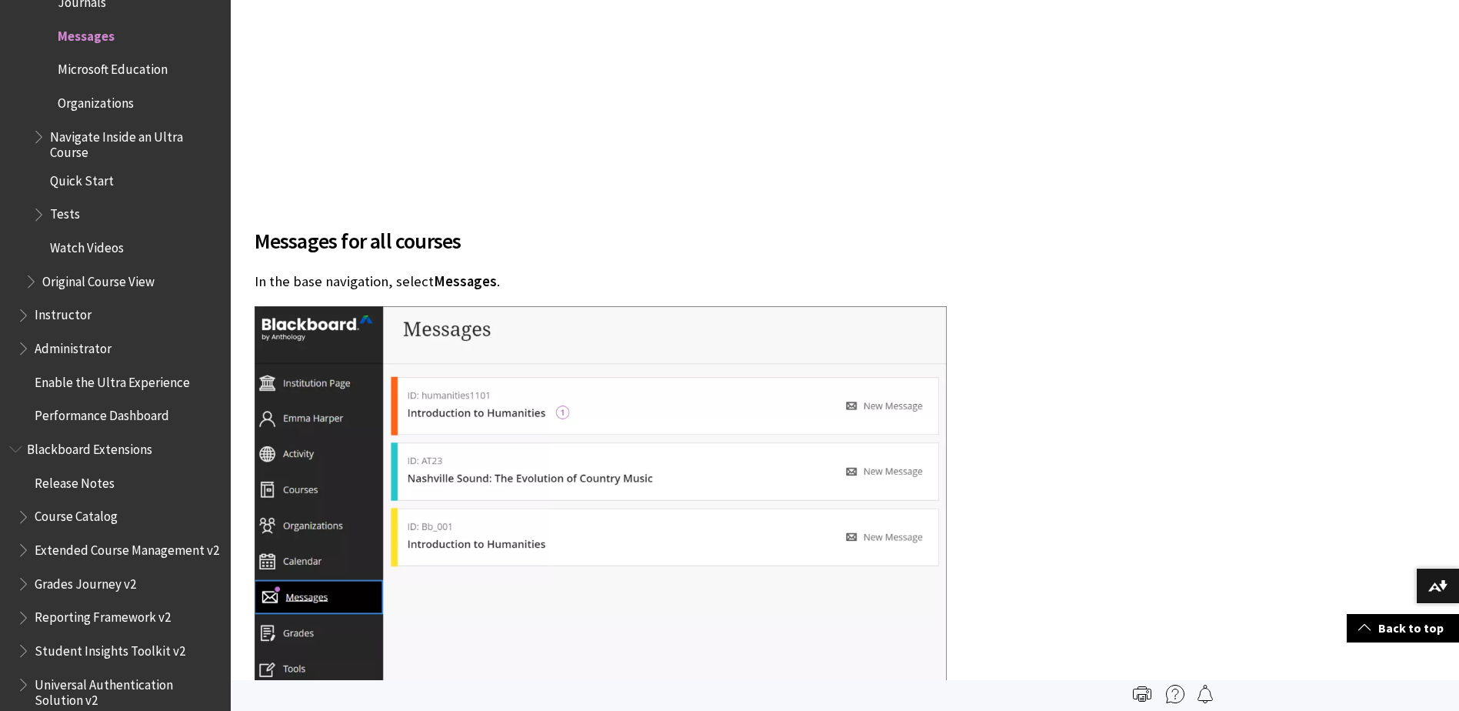
scroll to position [1192, 0]
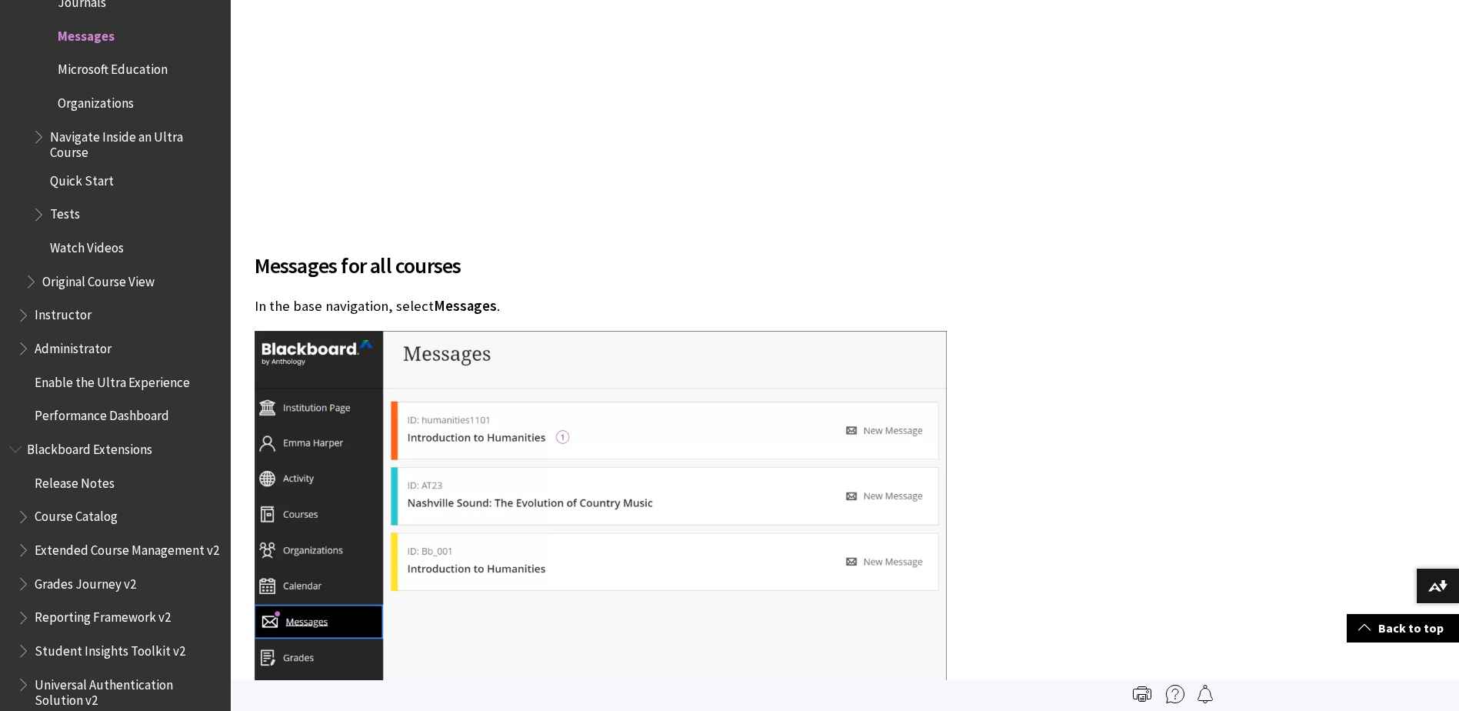
click at [599, 443] on img at bounding box center [601, 545] width 692 height 429
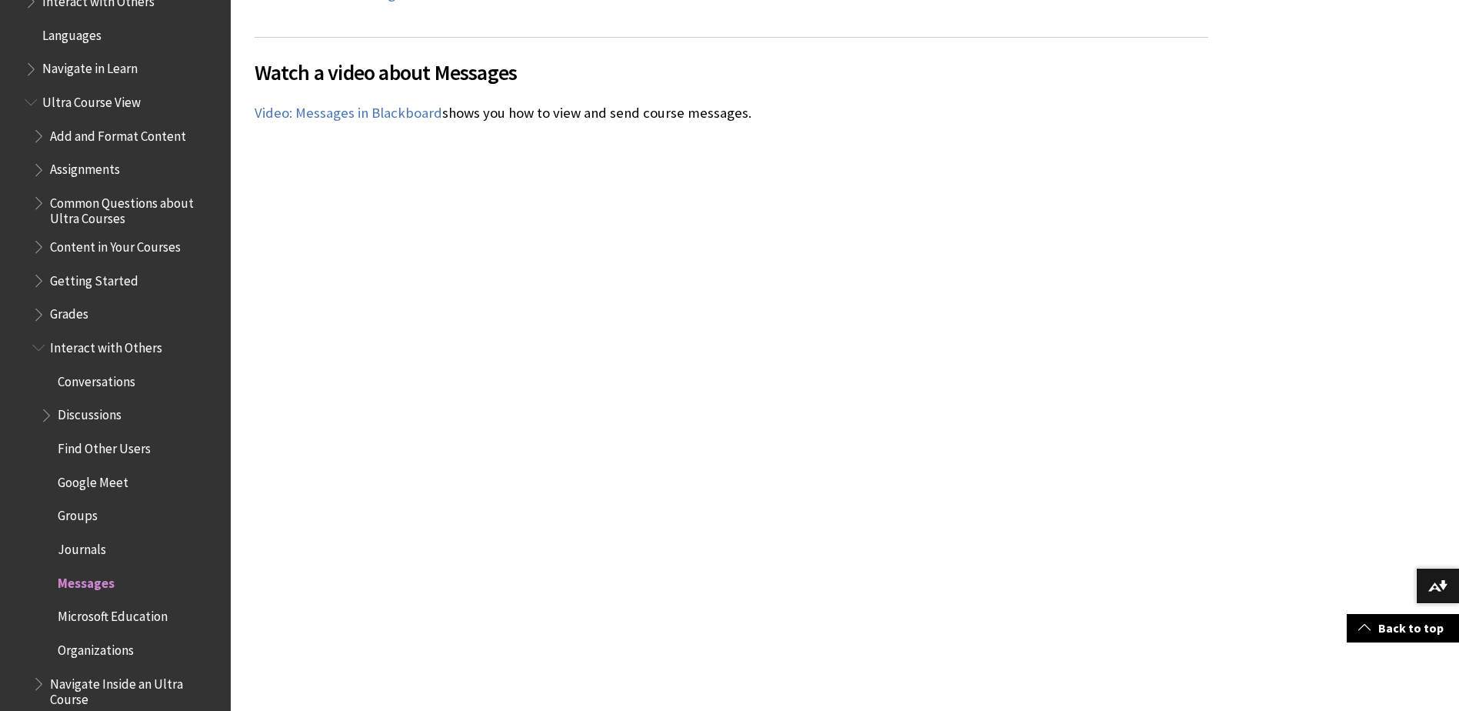
scroll to position [1649, 0]
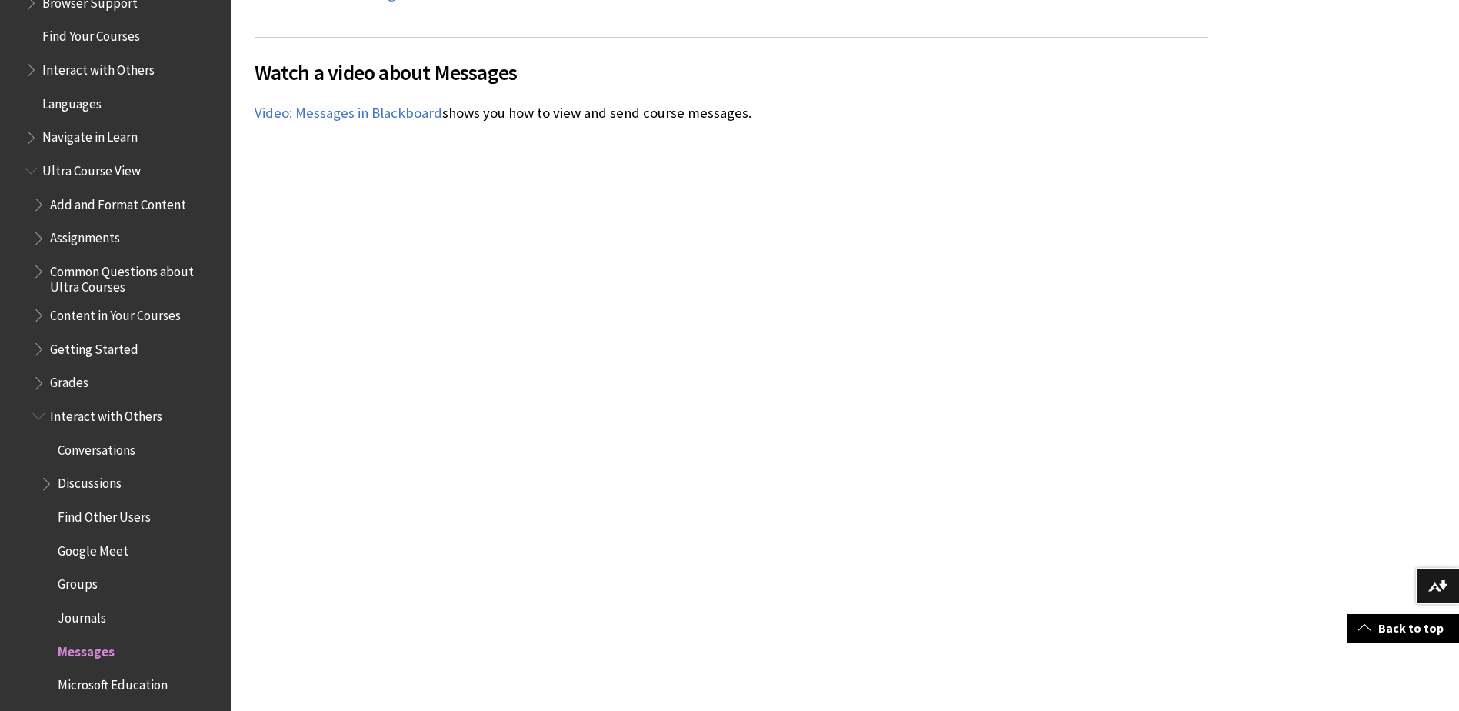
click at [45, 482] on span "Book outline for Blackboard Learn Help" at bounding box center [48, 480] width 16 height 19
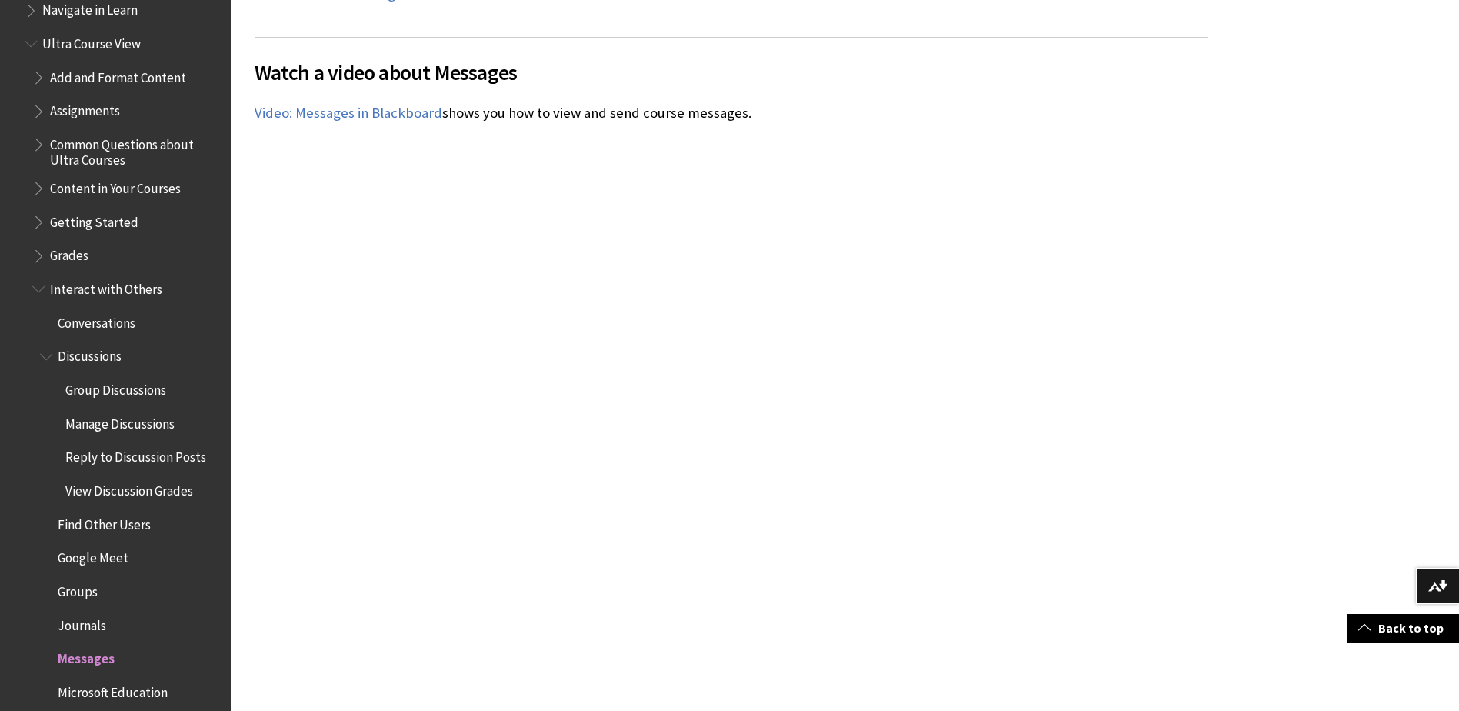
scroll to position [1803, 0]
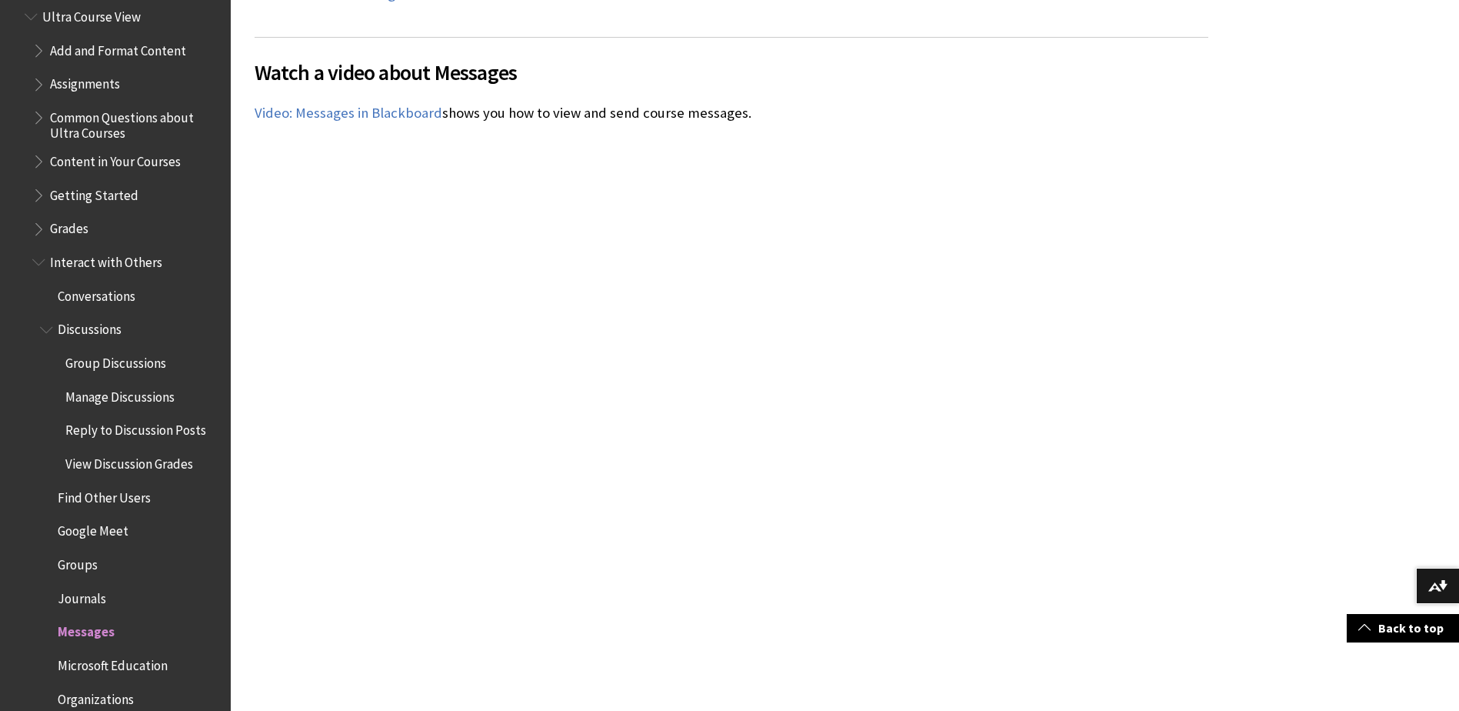
click at [148, 499] on span "Find Other Users" at bounding box center [104, 495] width 93 height 21
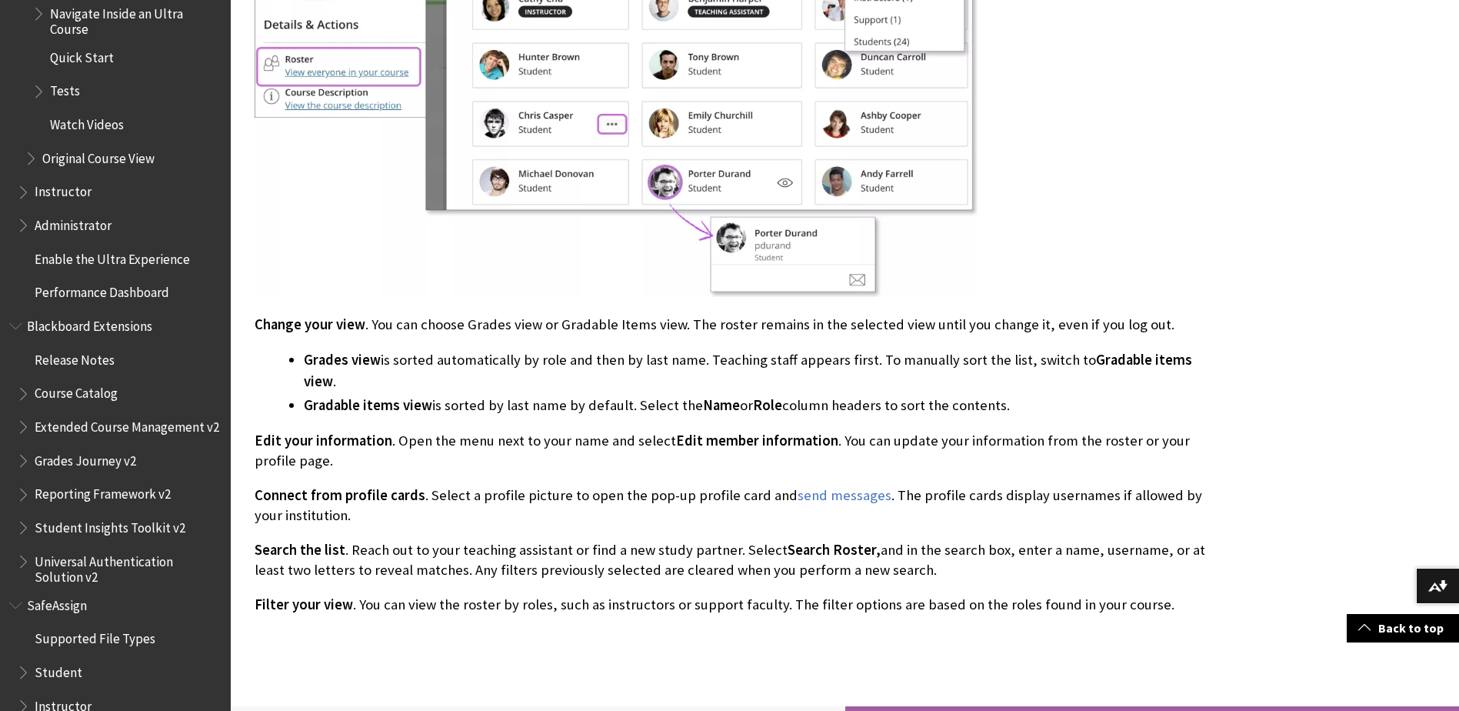
scroll to position [2361, 0]
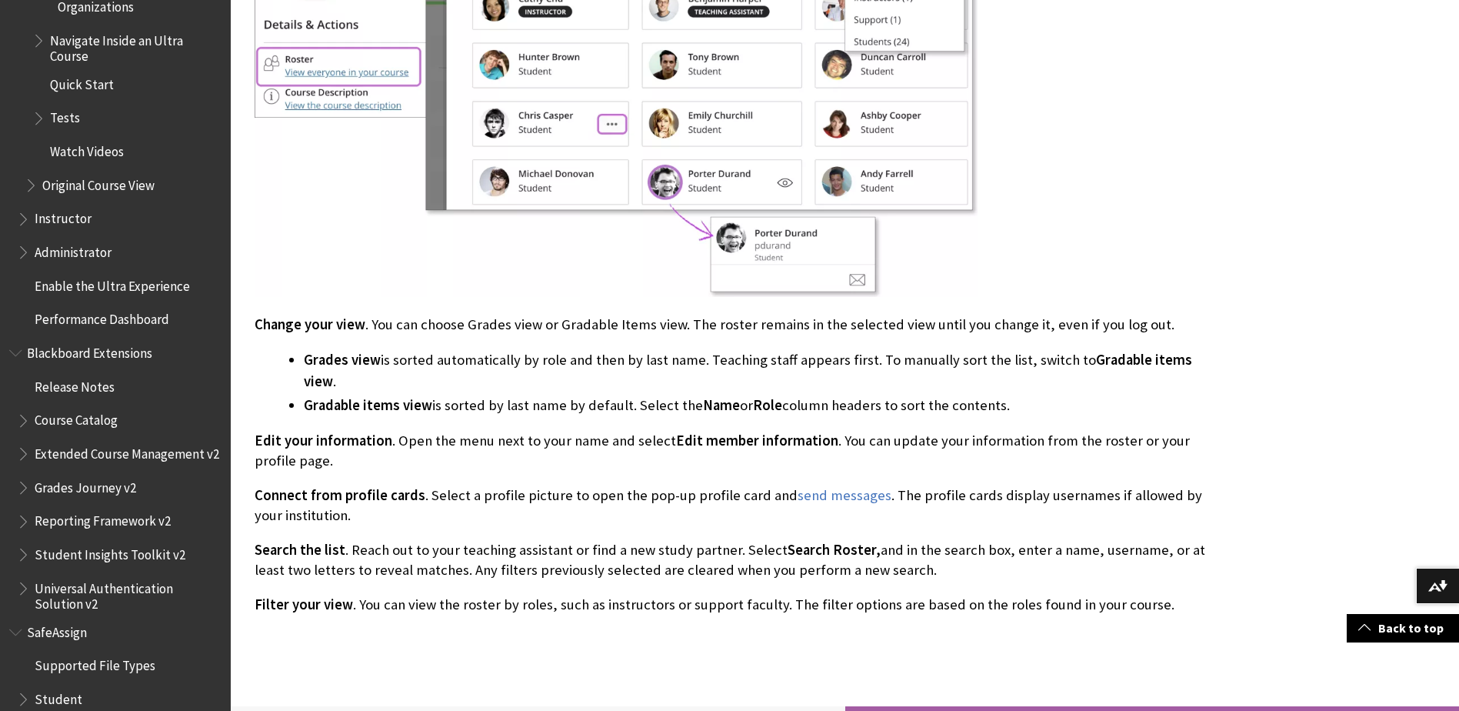
click at [2, 266] on div "All Products Playlists Playlists Ally Ally for LMS Ally for Websites Ally Ally …" at bounding box center [115, 355] width 231 height 711
click at [27, 213] on span "Book outline for Blackboard Learn Help" at bounding box center [25, 215] width 16 height 19
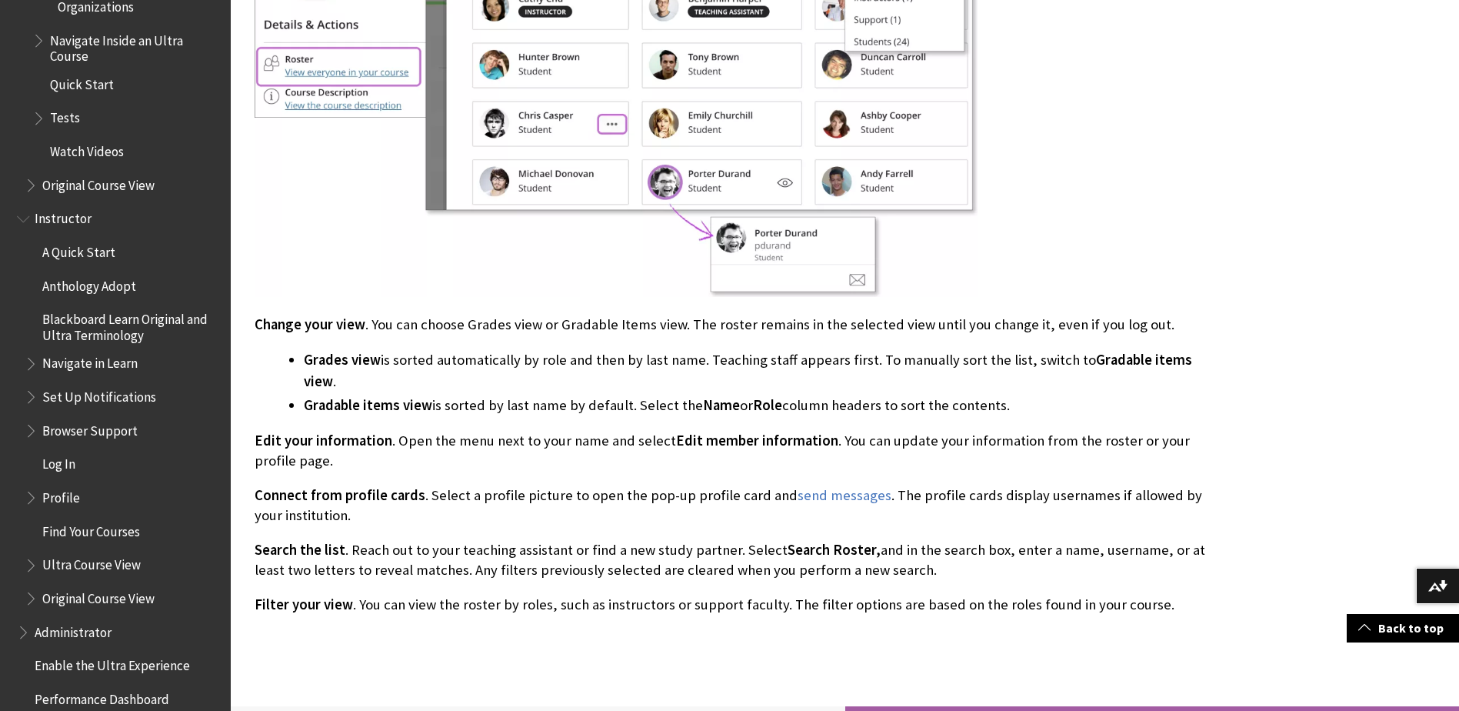
click at [28, 566] on span "Book outline for Blackboard Learn Help" at bounding box center [33, 561] width 16 height 19
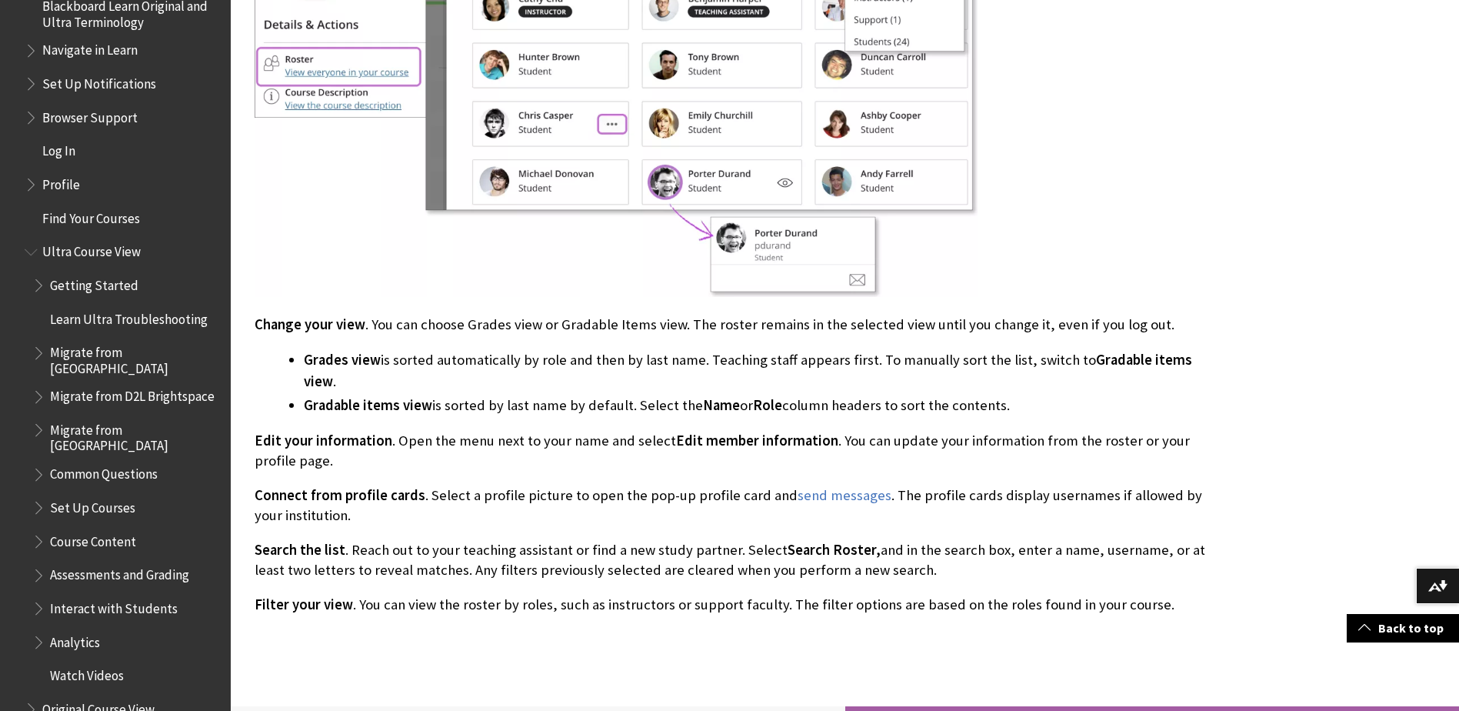
scroll to position [2823, 0]
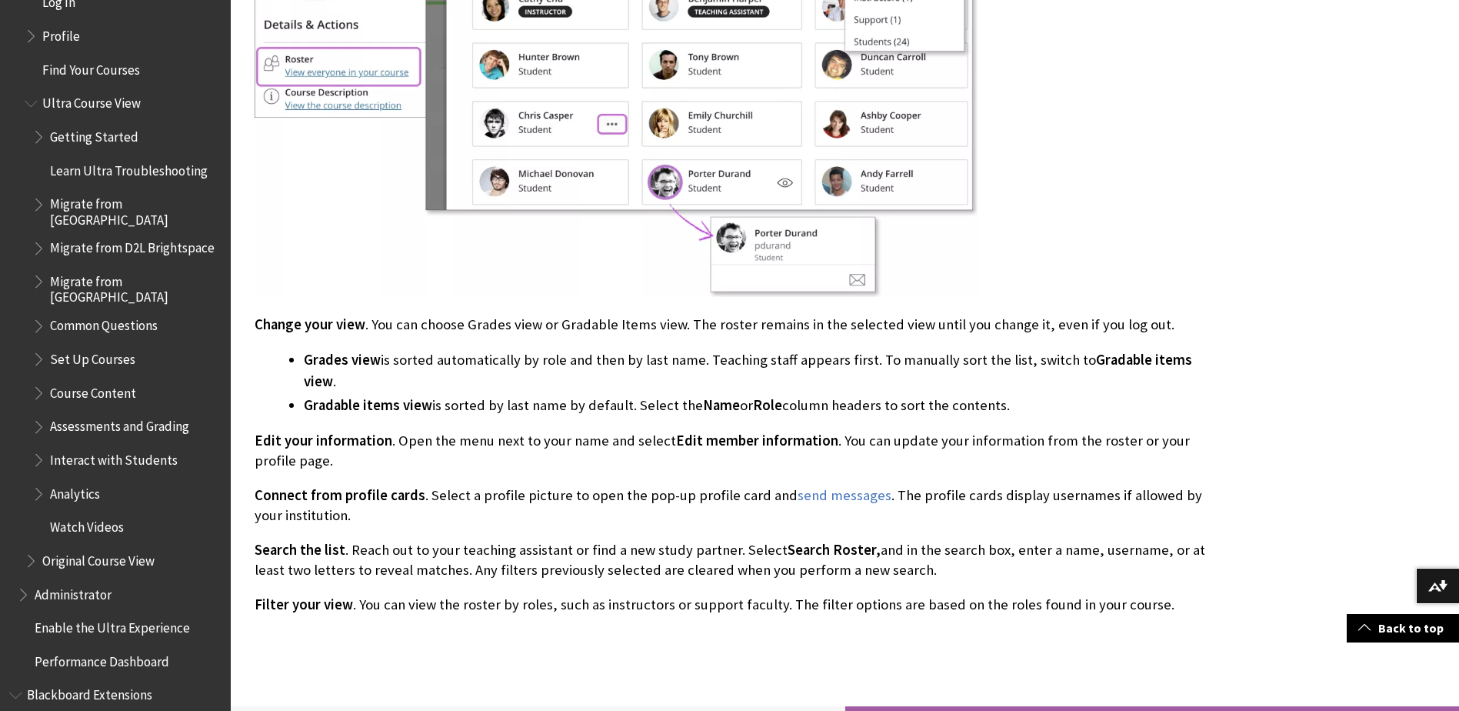
click at [39, 447] on span "Book outline for Blackboard Learn Help" at bounding box center [40, 456] width 16 height 19
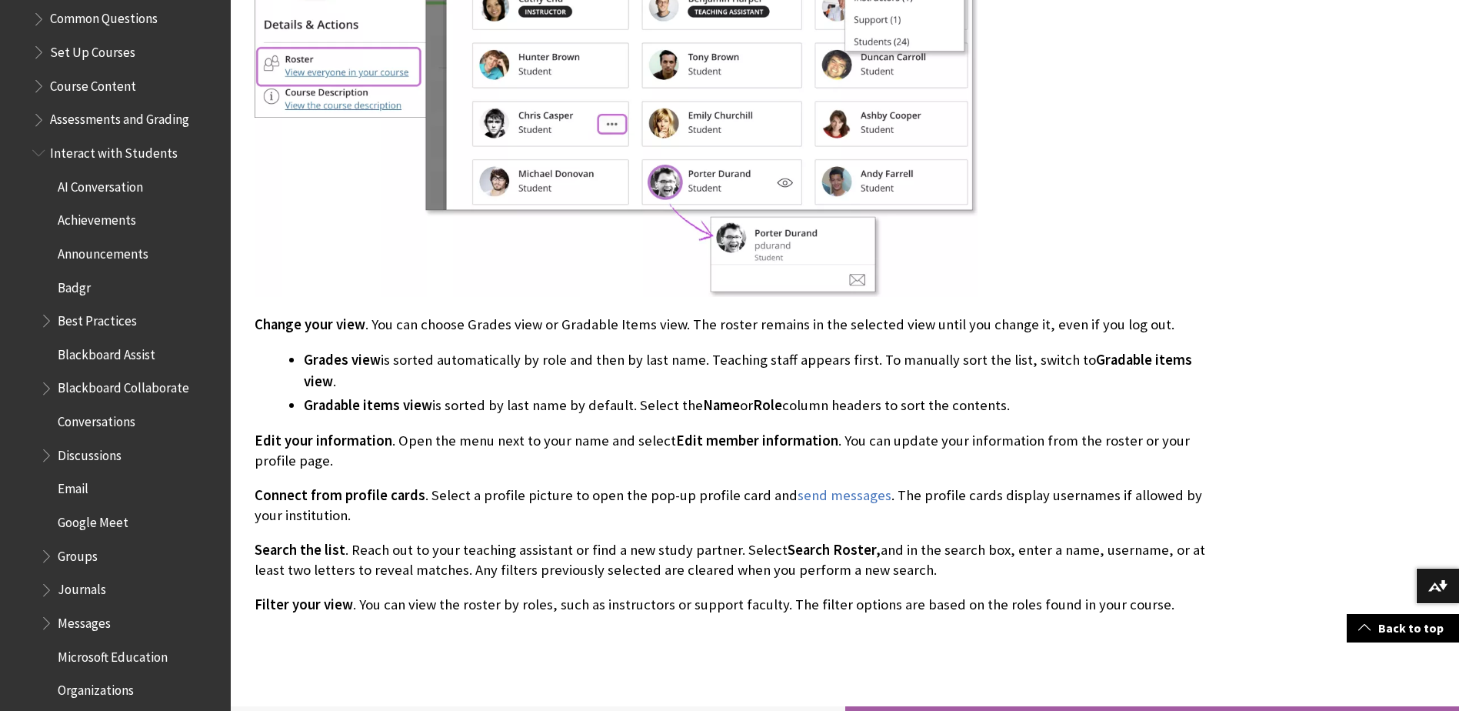
scroll to position [3130, 0]
click at [68, 479] on span "Email" at bounding box center [73, 485] width 31 height 21
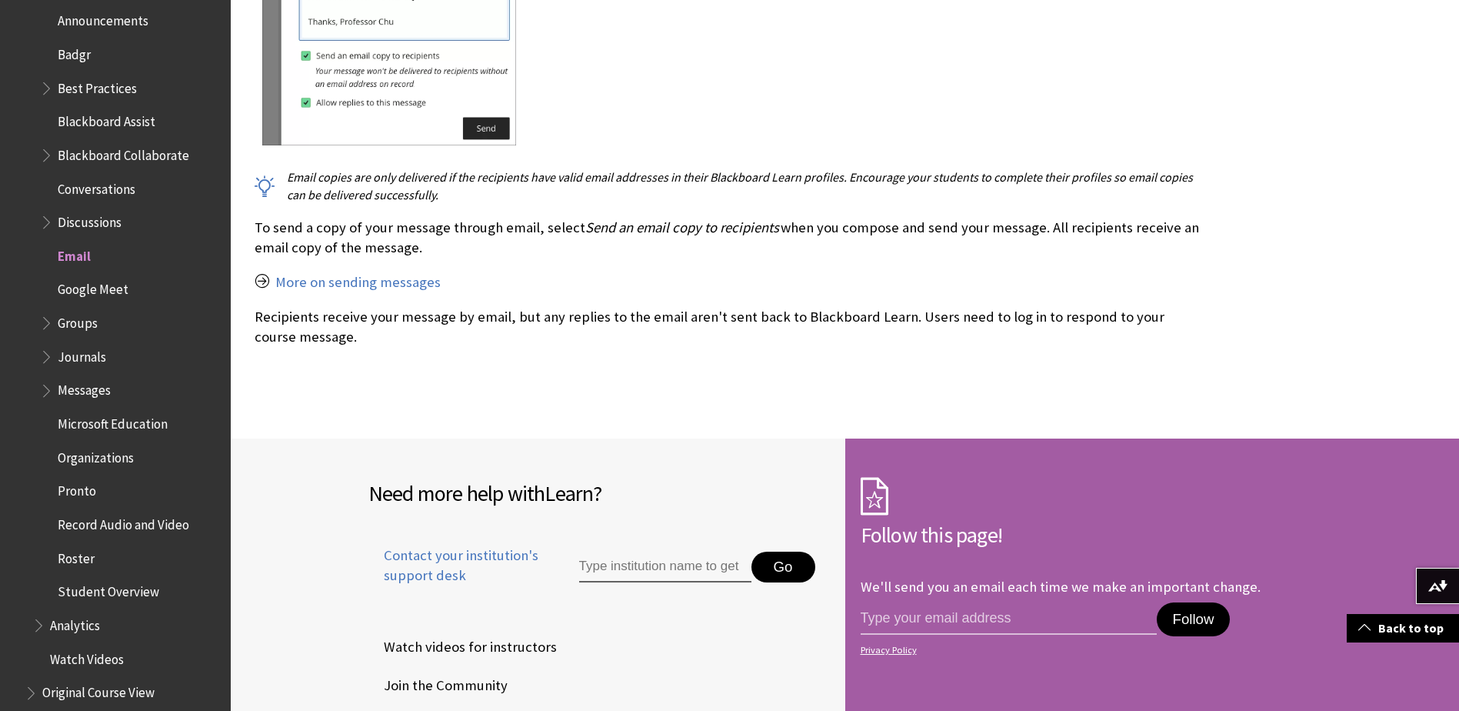
scroll to position [2313, 0]
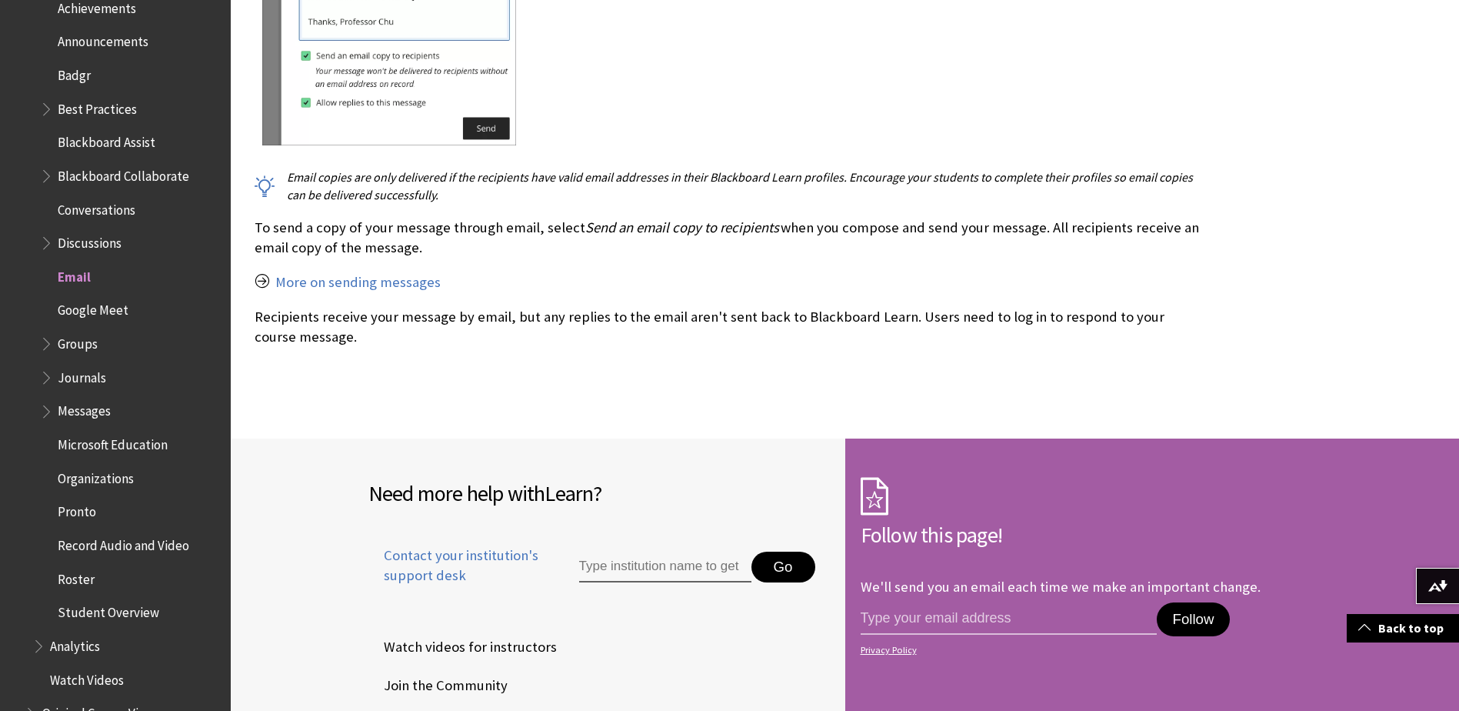
click at [82, 400] on span "Messages" at bounding box center [84, 409] width 53 height 21
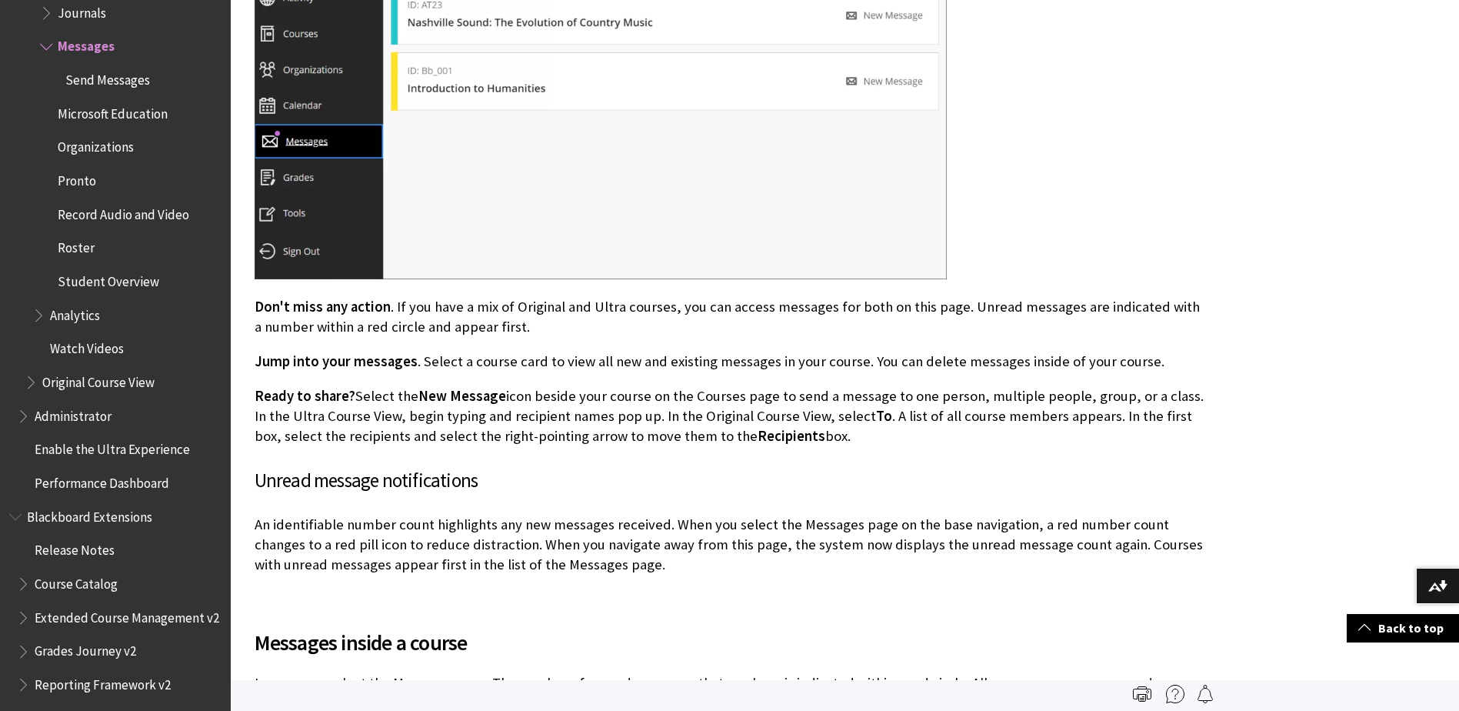
scroll to position [308, 0]
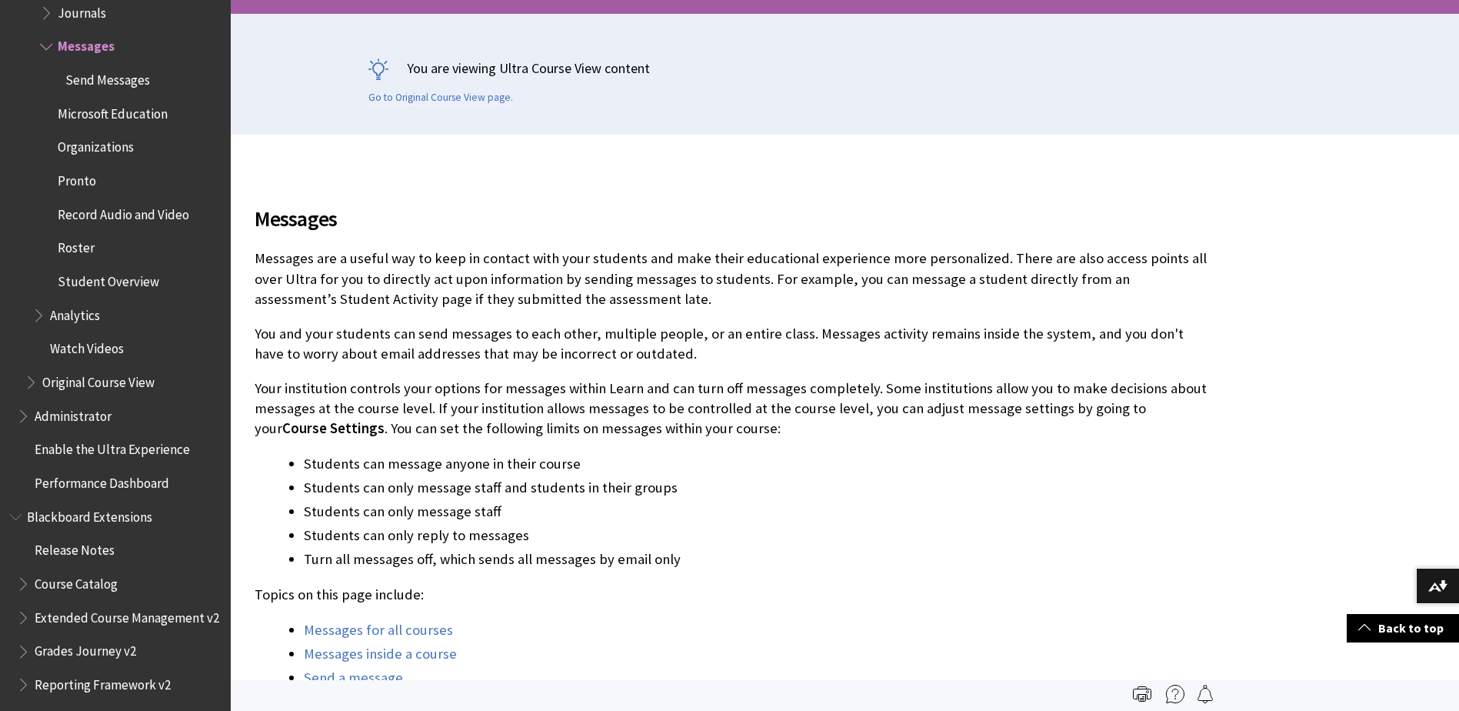
click at [350, 506] on li "Students can only message staff" at bounding box center [756, 512] width 905 height 22
copy li "Students can only message staff"
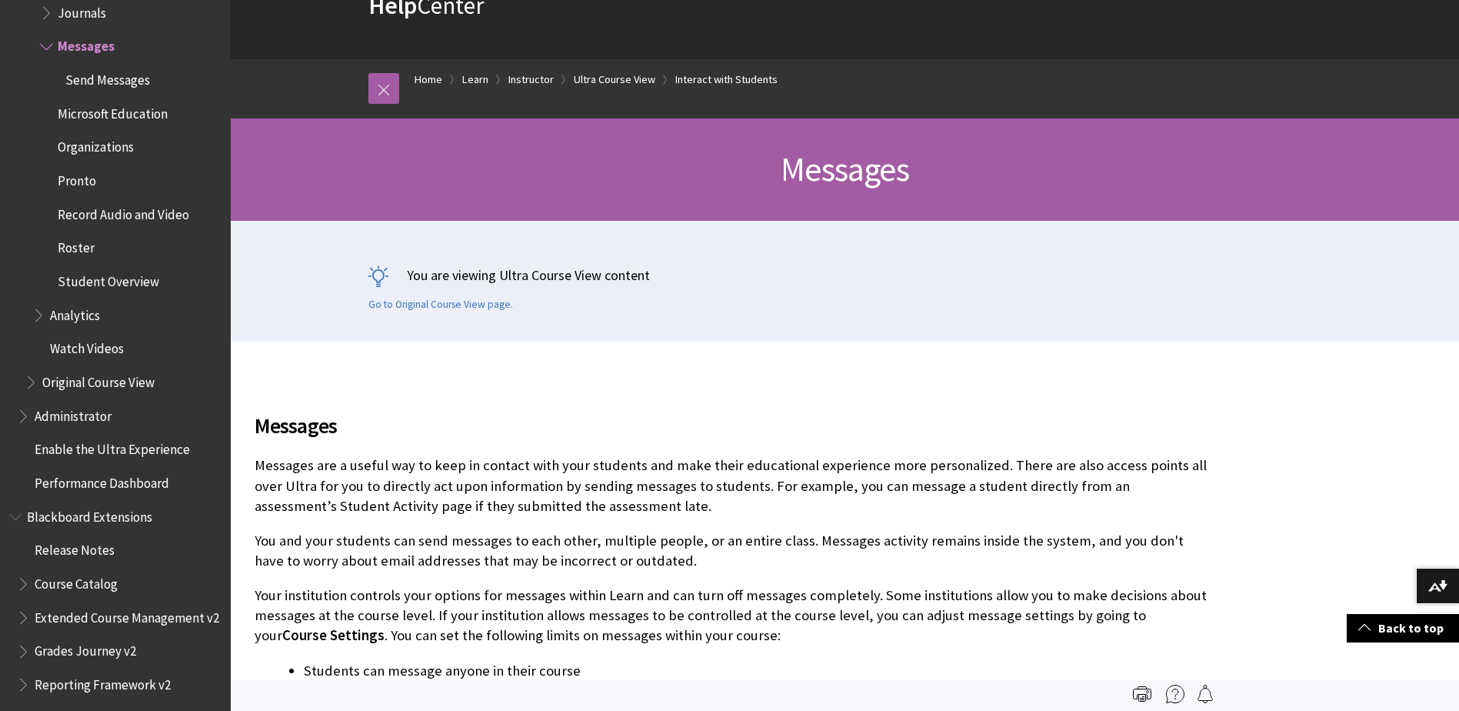
scroll to position [0, 0]
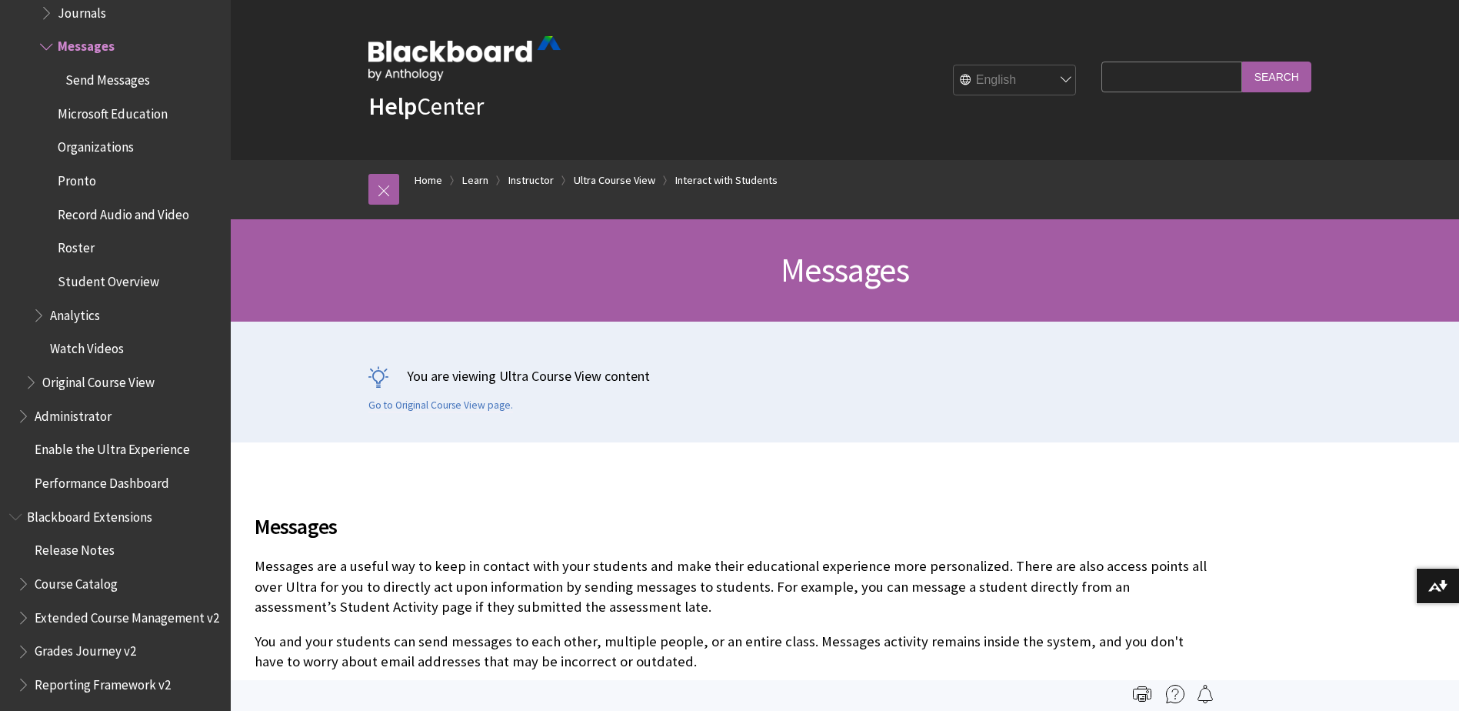
click at [1129, 77] on input "Search Query" at bounding box center [1172, 77] width 140 height 30
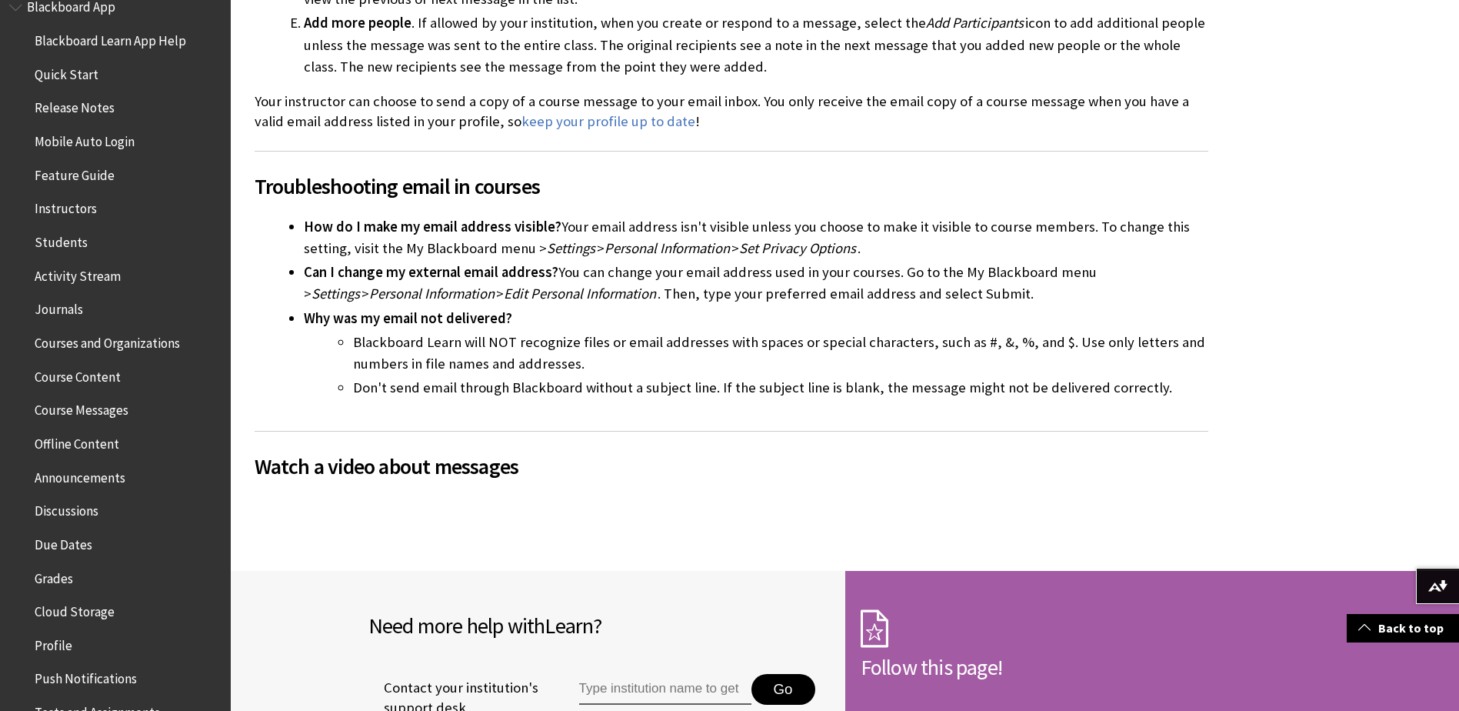
scroll to position [121, 0]
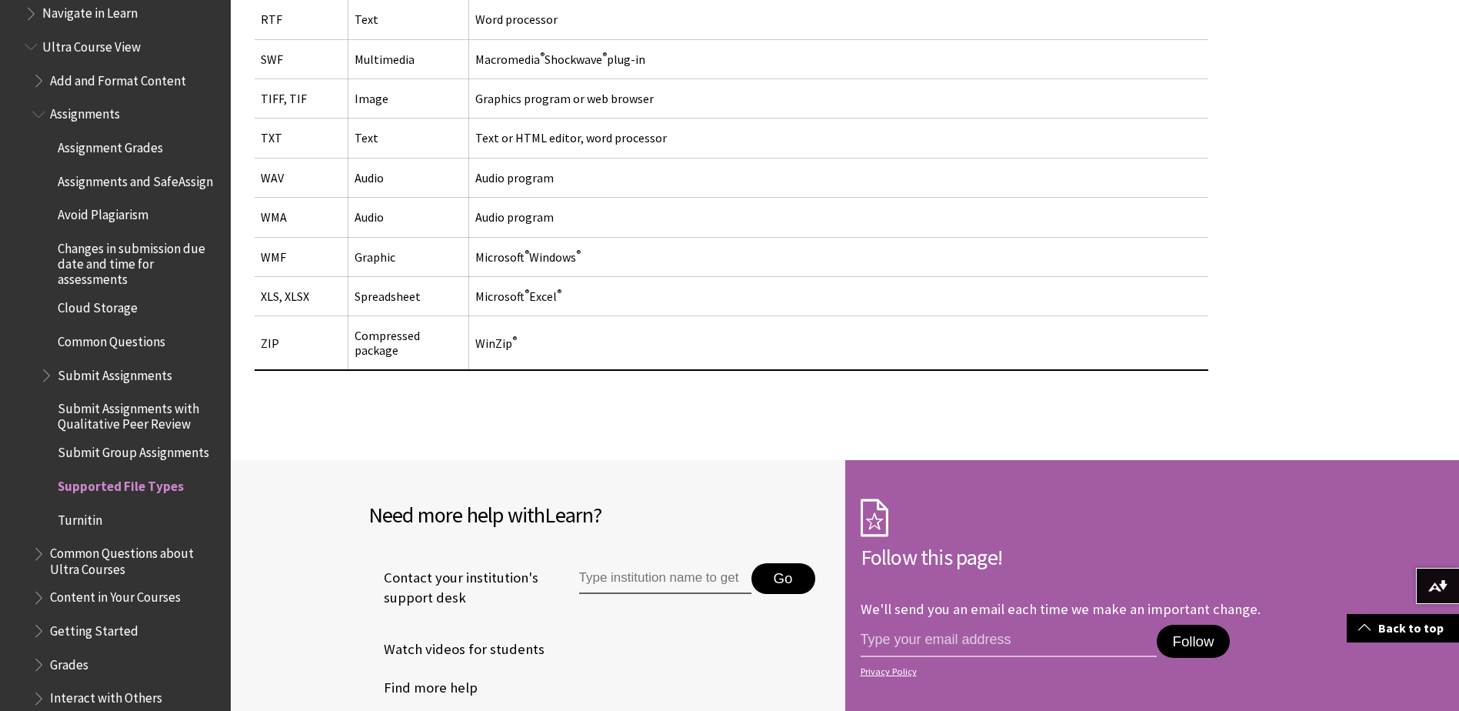
scroll to position [1773, 0]
click at [42, 373] on span "Book outline for Blackboard Learn Help" at bounding box center [48, 372] width 16 height 19
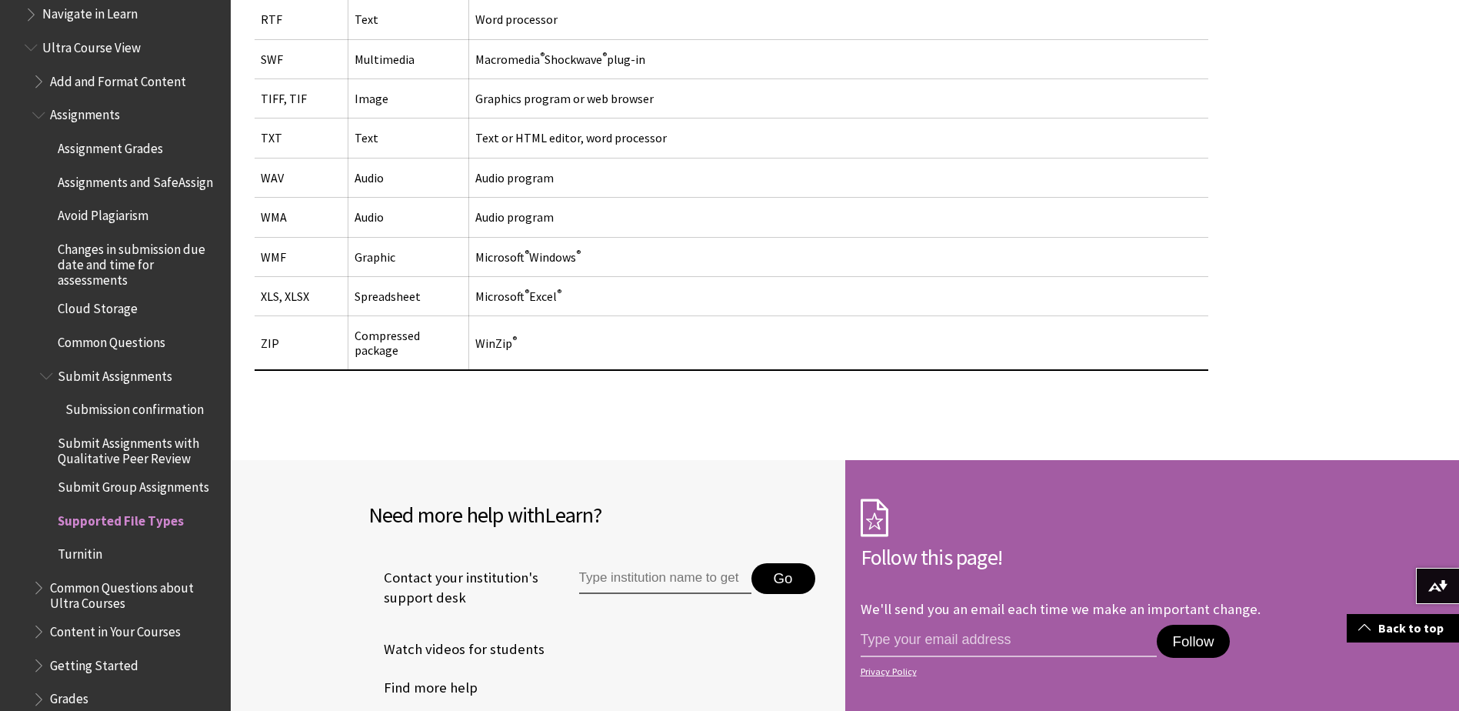
click at [125, 185] on span "Assignments and SafeAssign" at bounding box center [135, 179] width 155 height 21
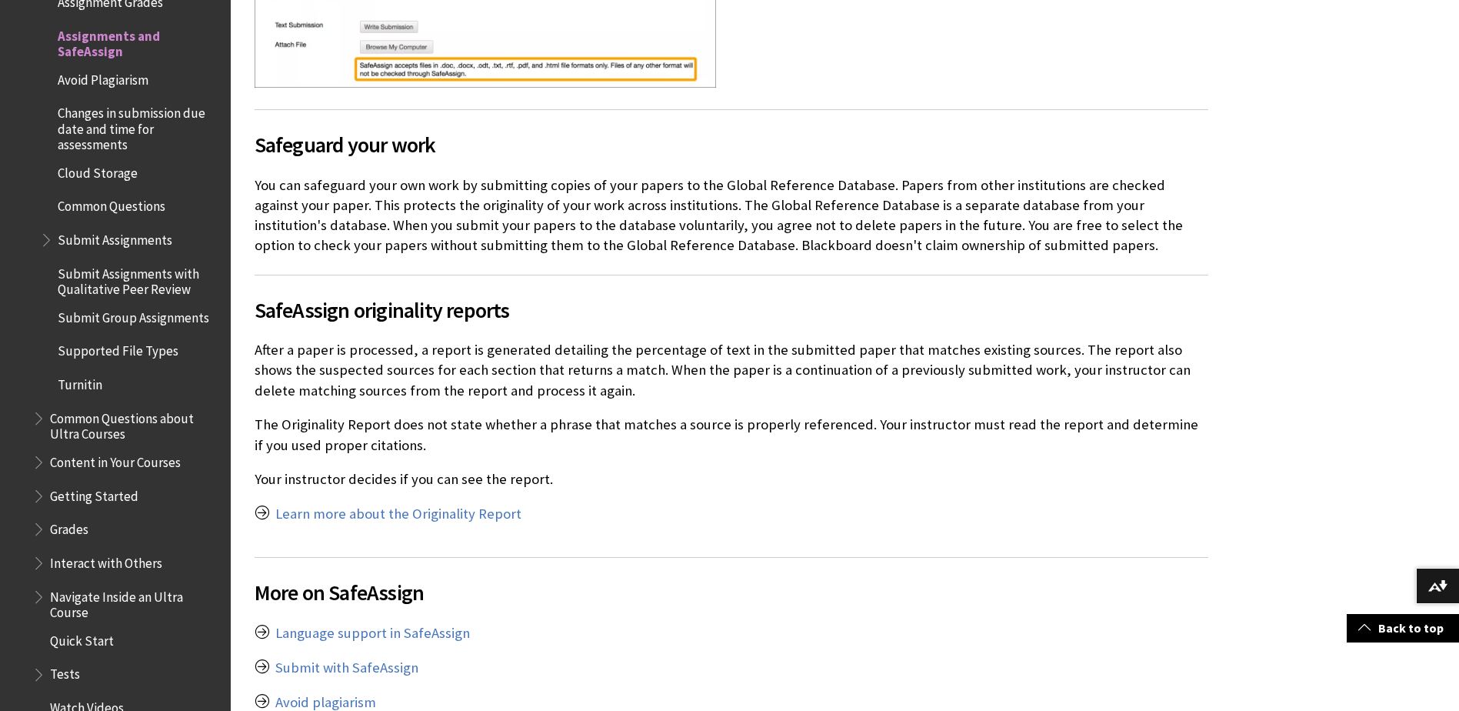
scroll to position [1231, 0]
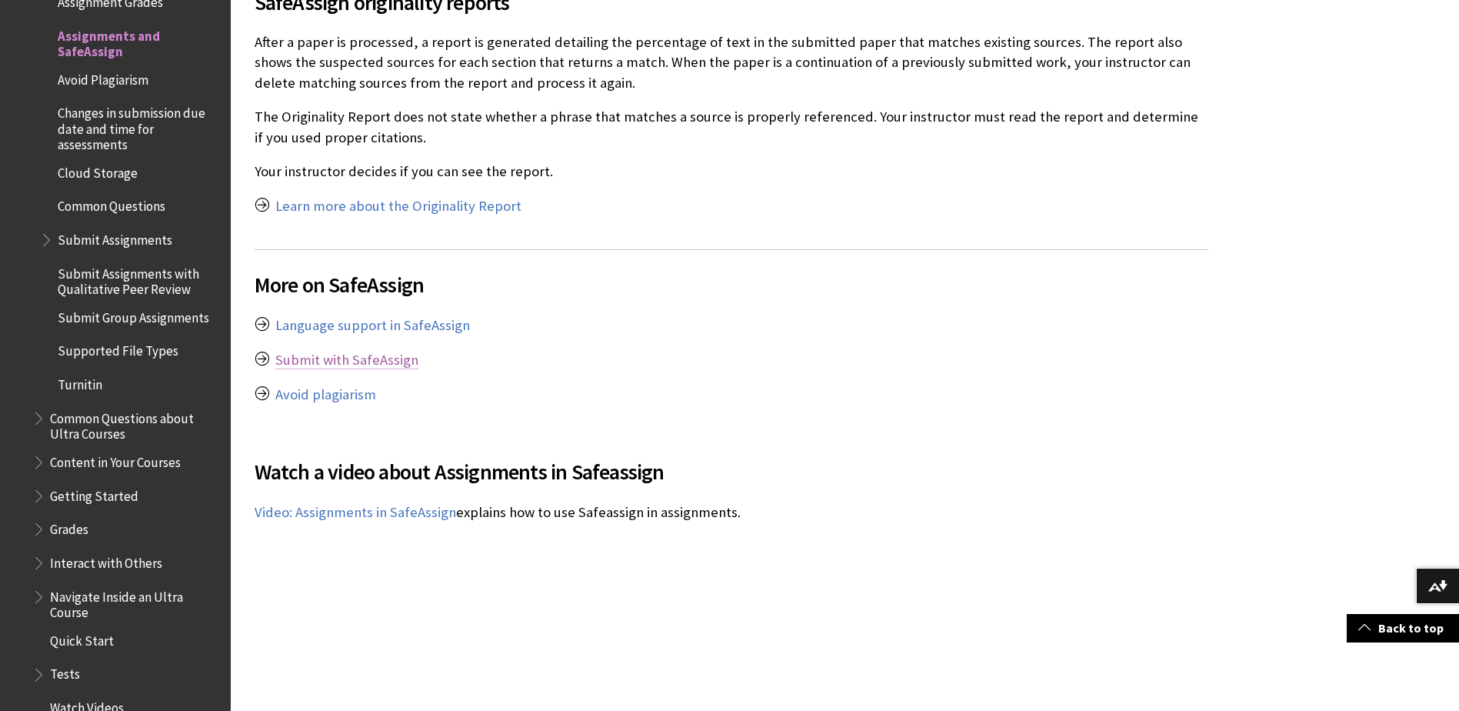
click at [357, 365] on link "Submit with SafeAssign" at bounding box center [346, 360] width 143 height 18
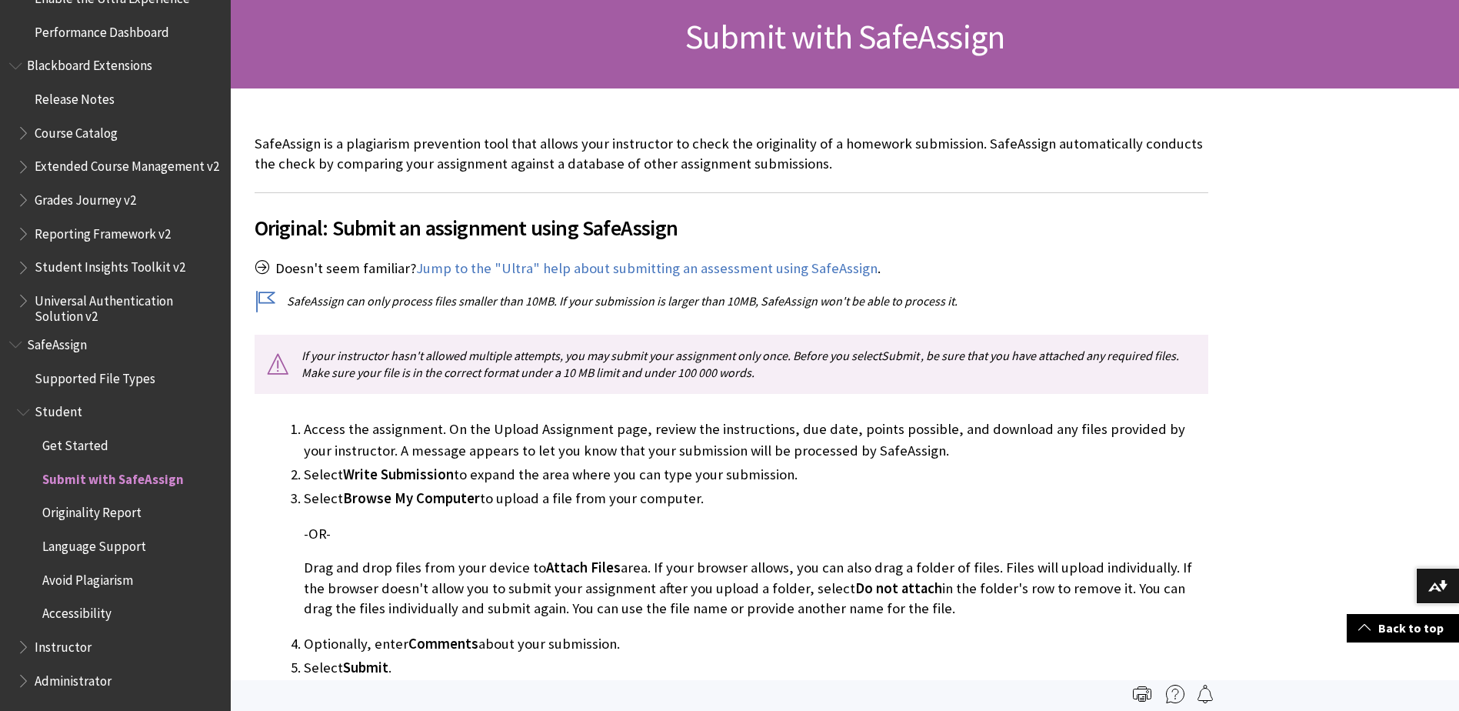
scroll to position [821, 0]
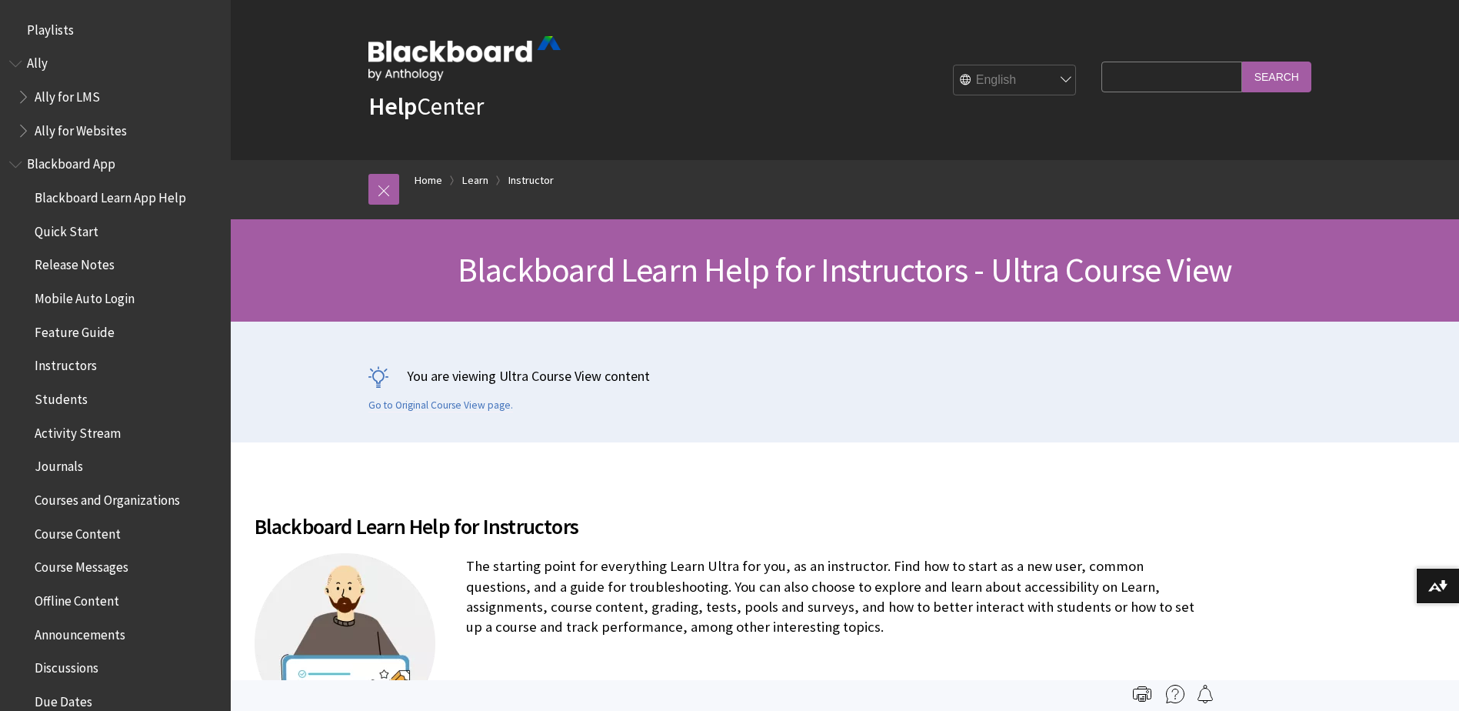
scroll to position [1862, 0]
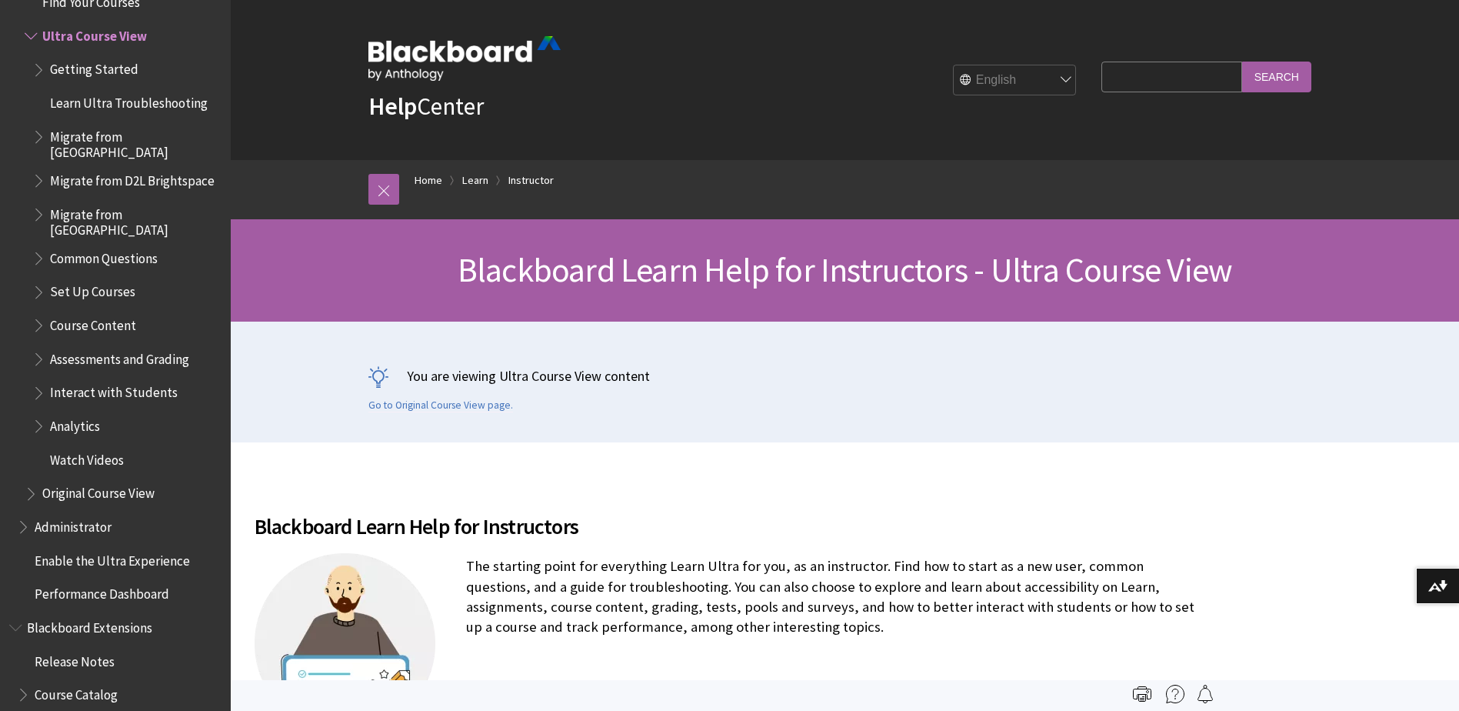
click at [1193, 65] on input "Search Query" at bounding box center [1172, 77] width 140 height 30
type input "envelope"
click at [1242, 62] on input "Search" at bounding box center [1276, 77] width 69 height 30
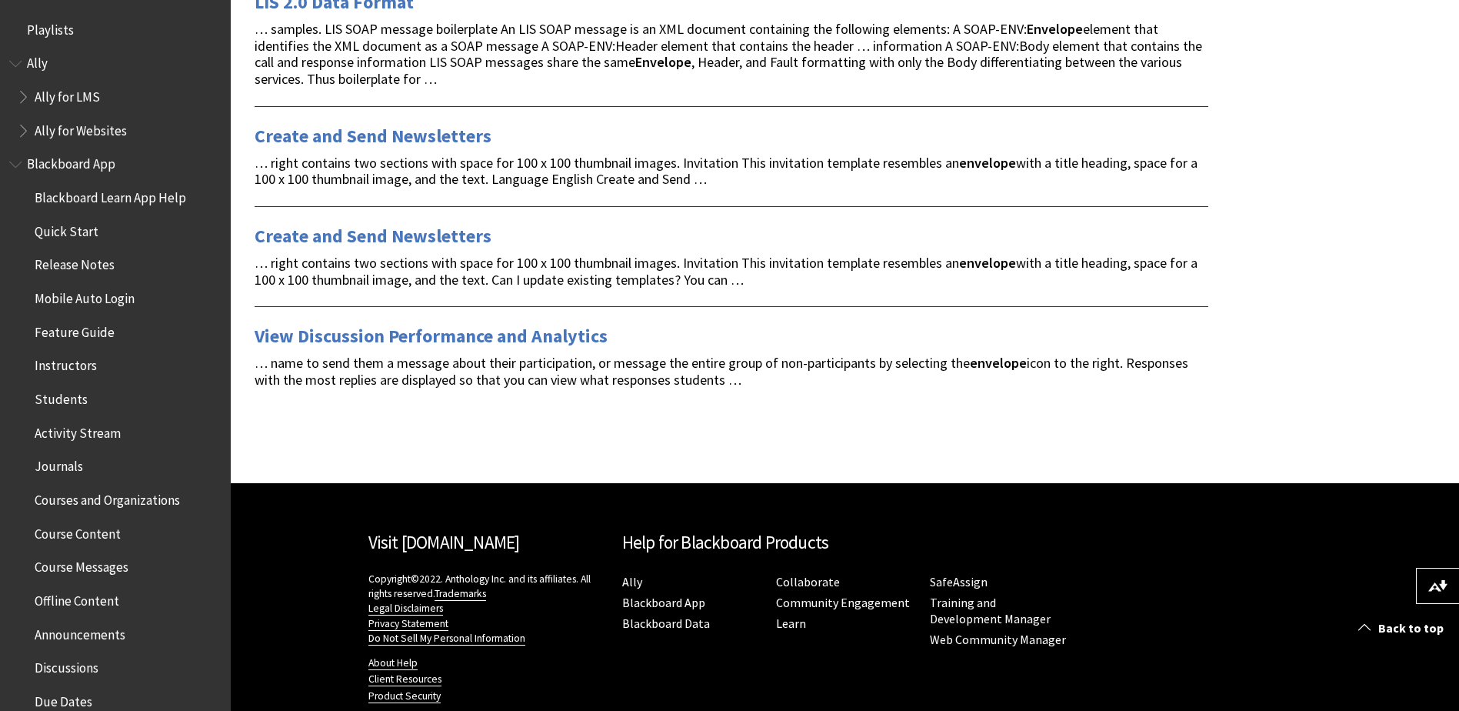
scroll to position [476, 0]
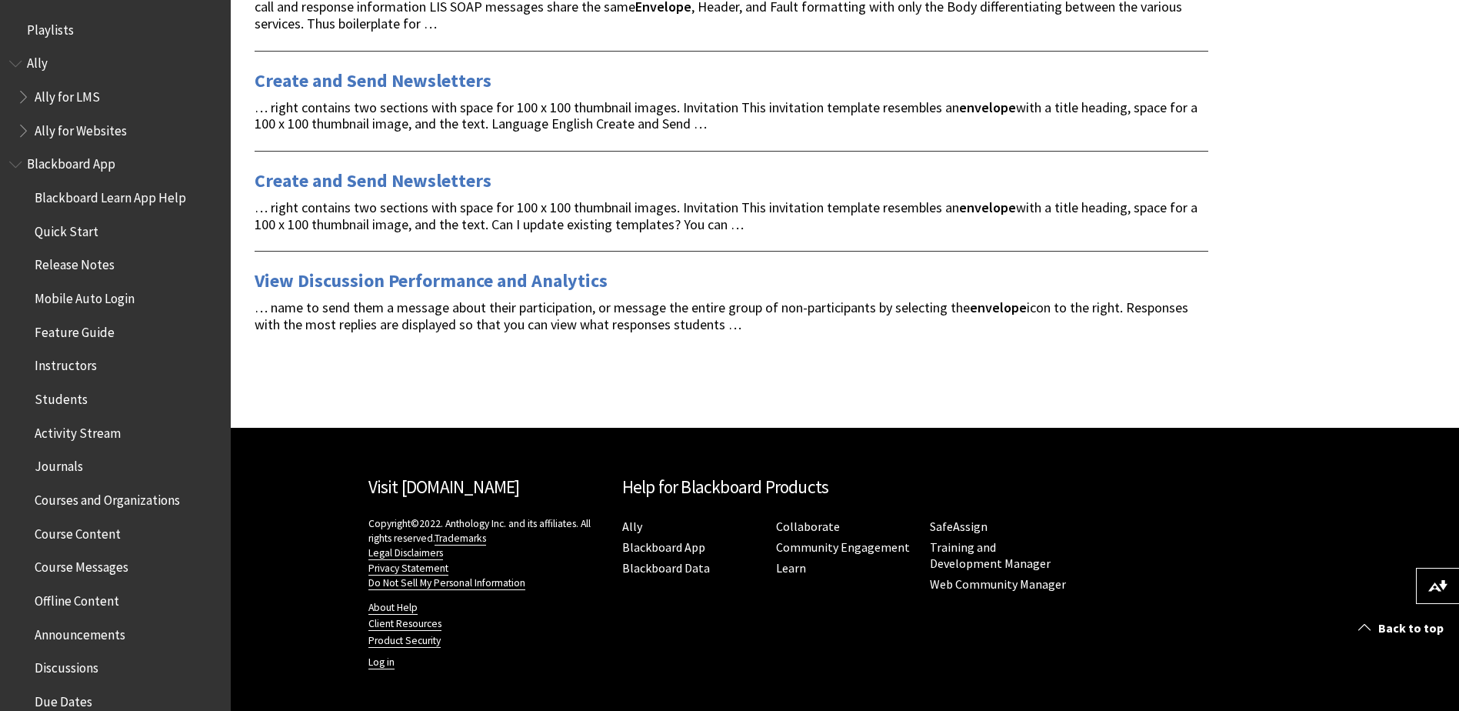
click at [87, 559] on span "Course Messages" at bounding box center [82, 565] width 94 height 21
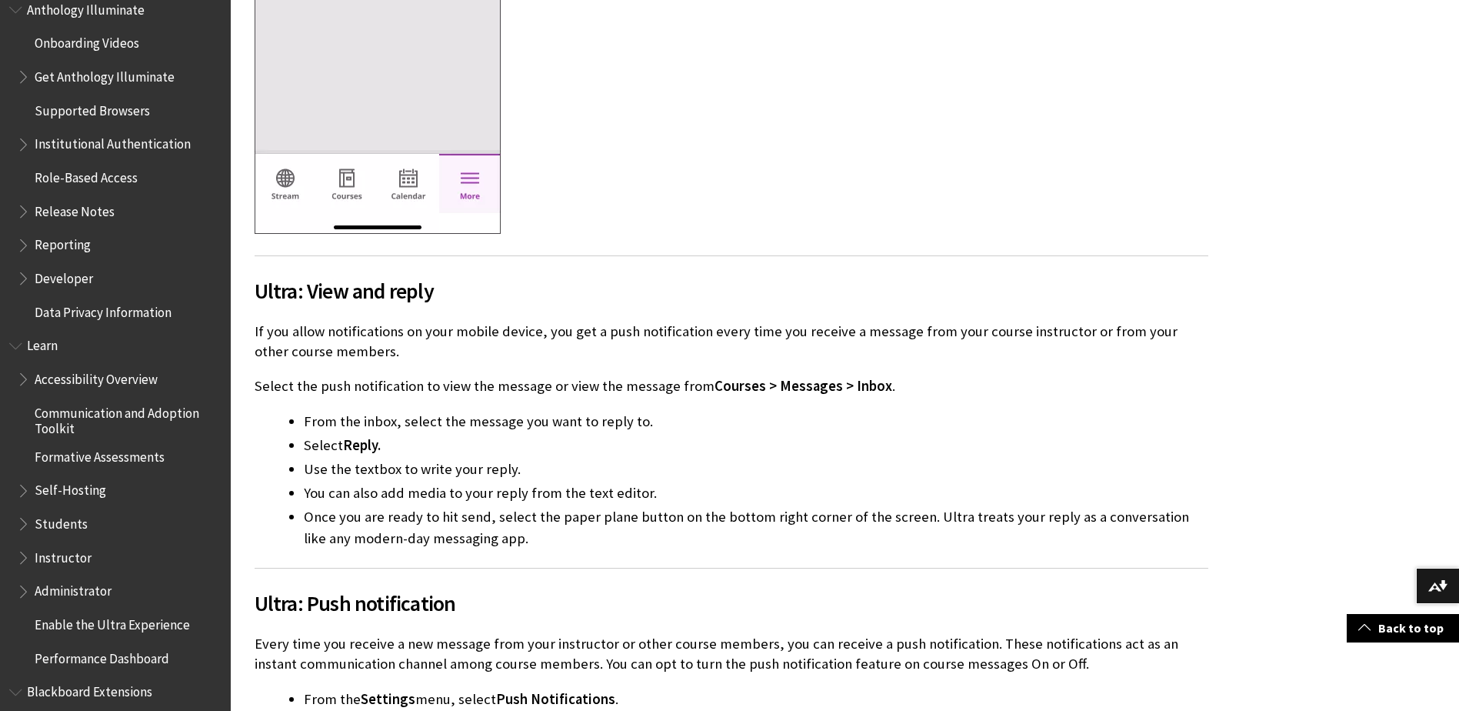
scroll to position [1301, 0]
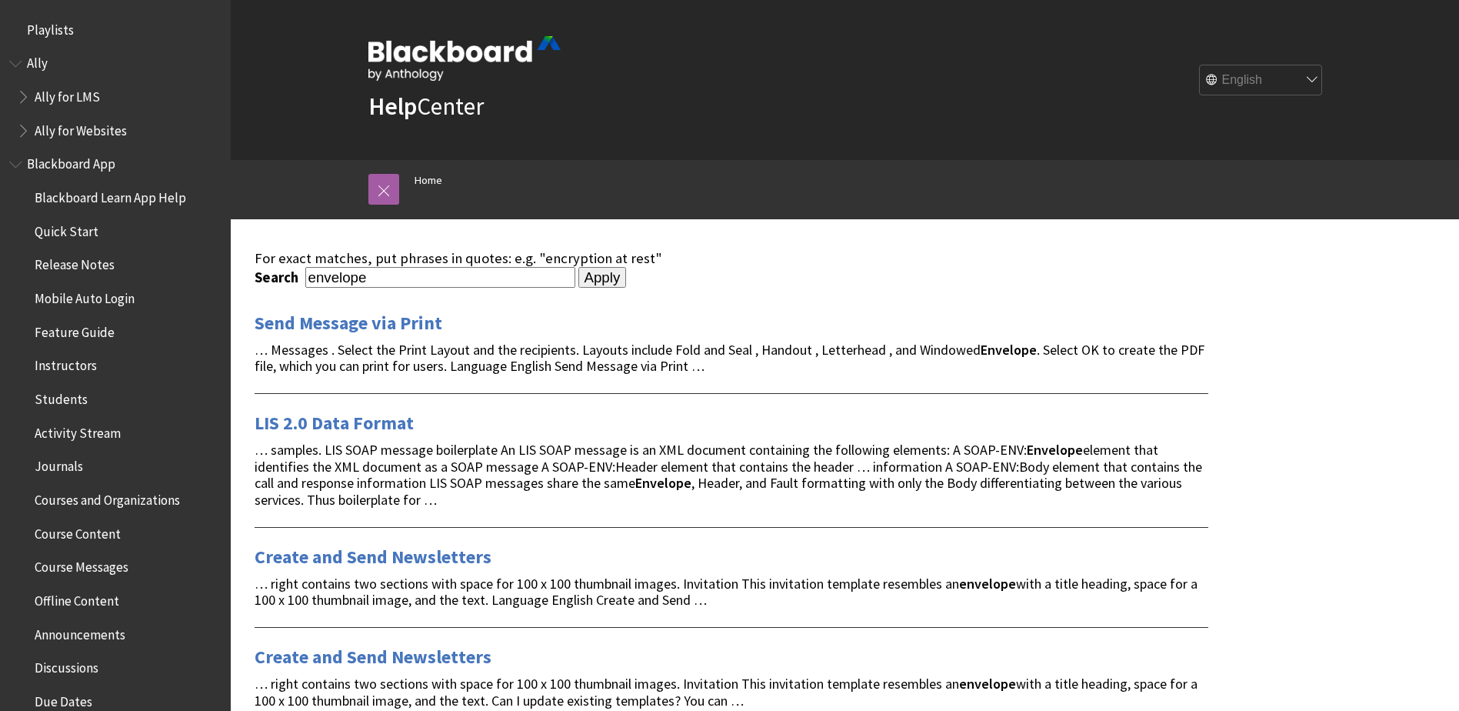
scroll to position [476, 0]
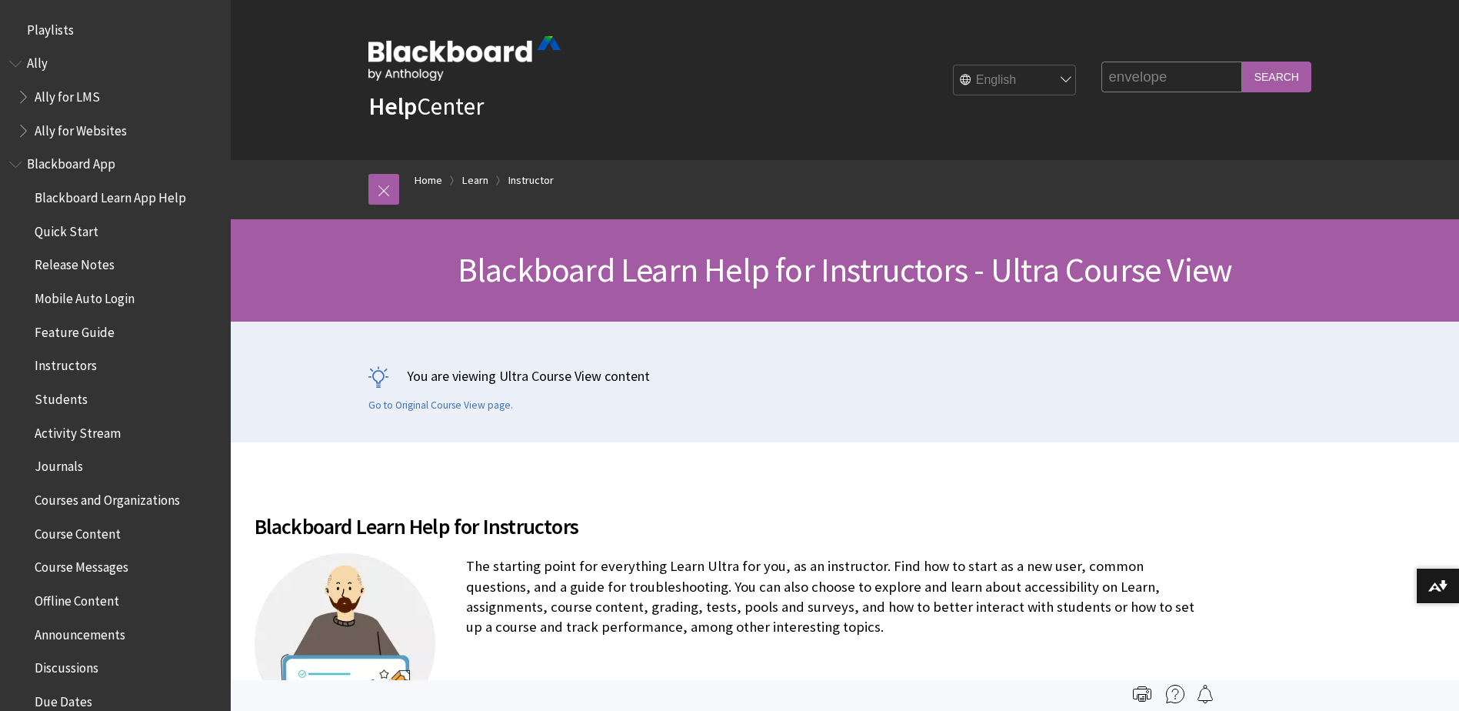
scroll to position [1862, 0]
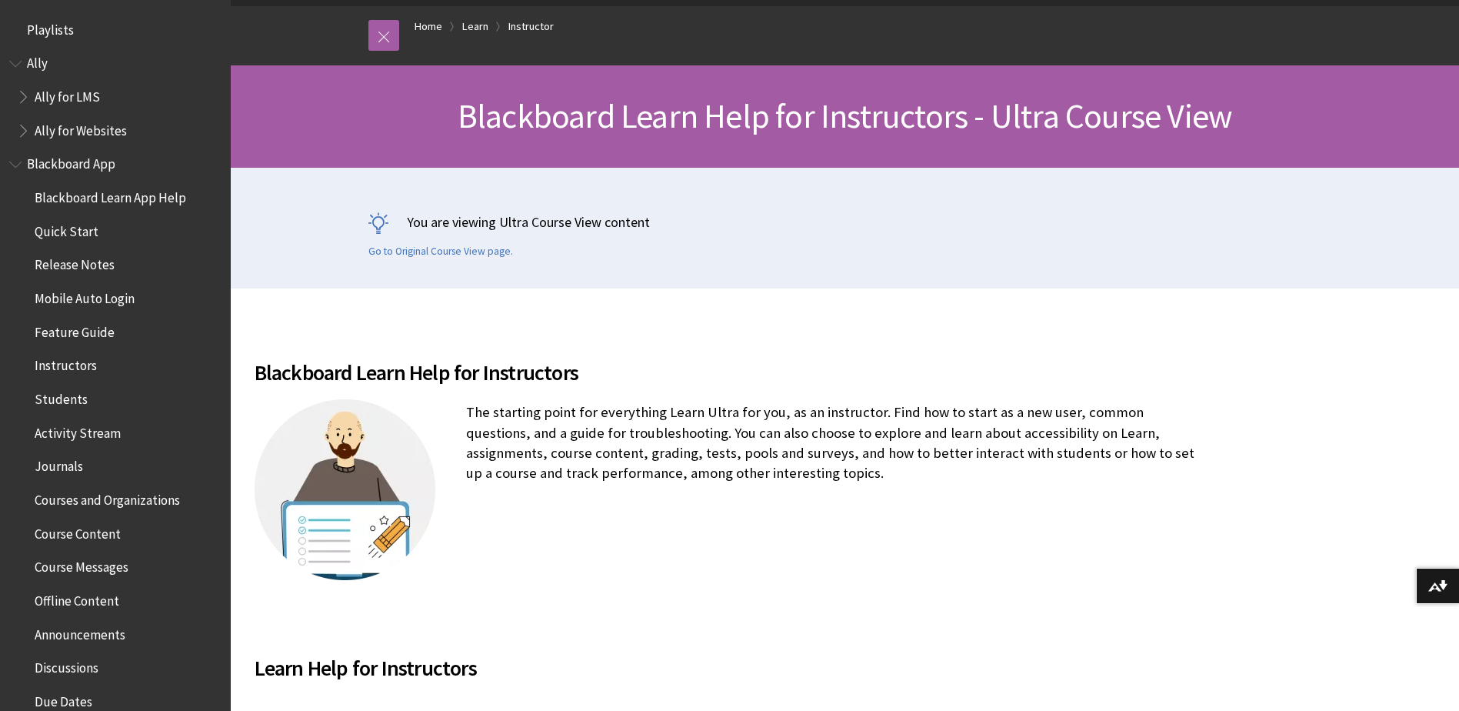
scroll to position [1862, 0]
